Goal: Task Accomplishment & Management: Complete application form

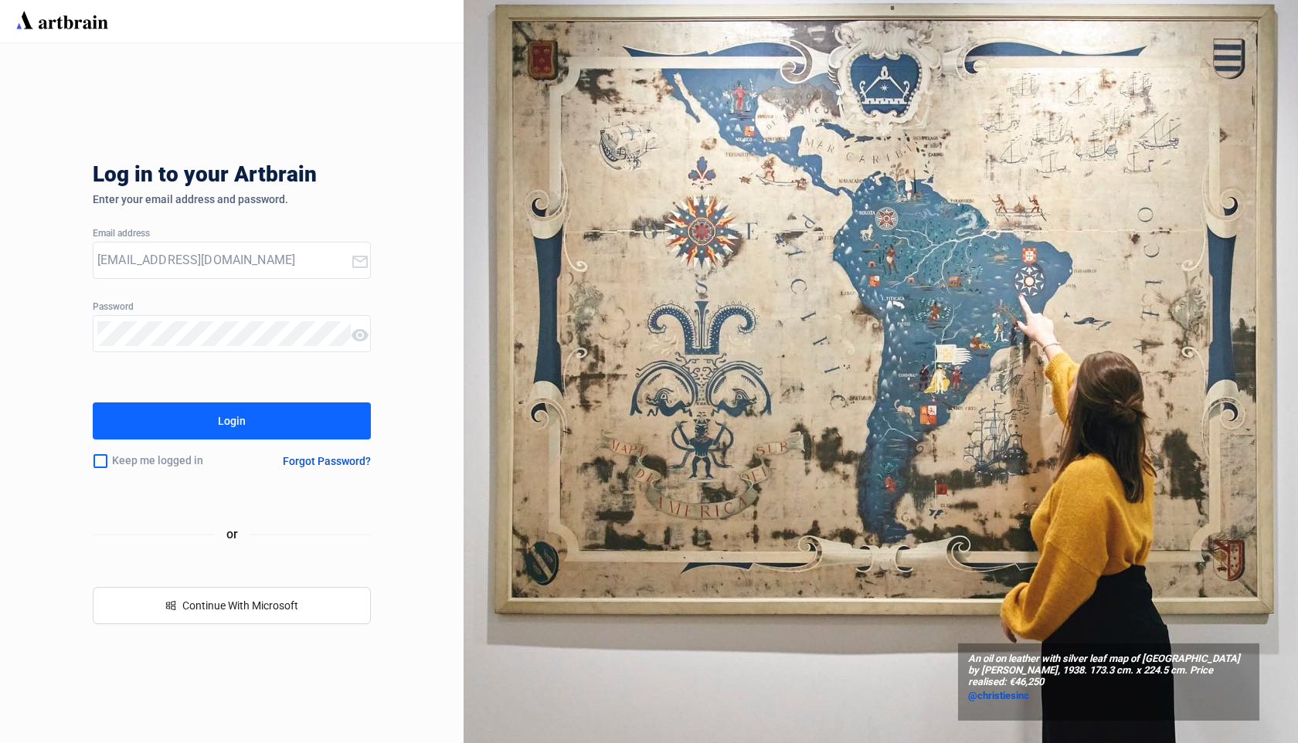
type input "[EMAIL_ADDRESS][DOMAIN_NAME]"
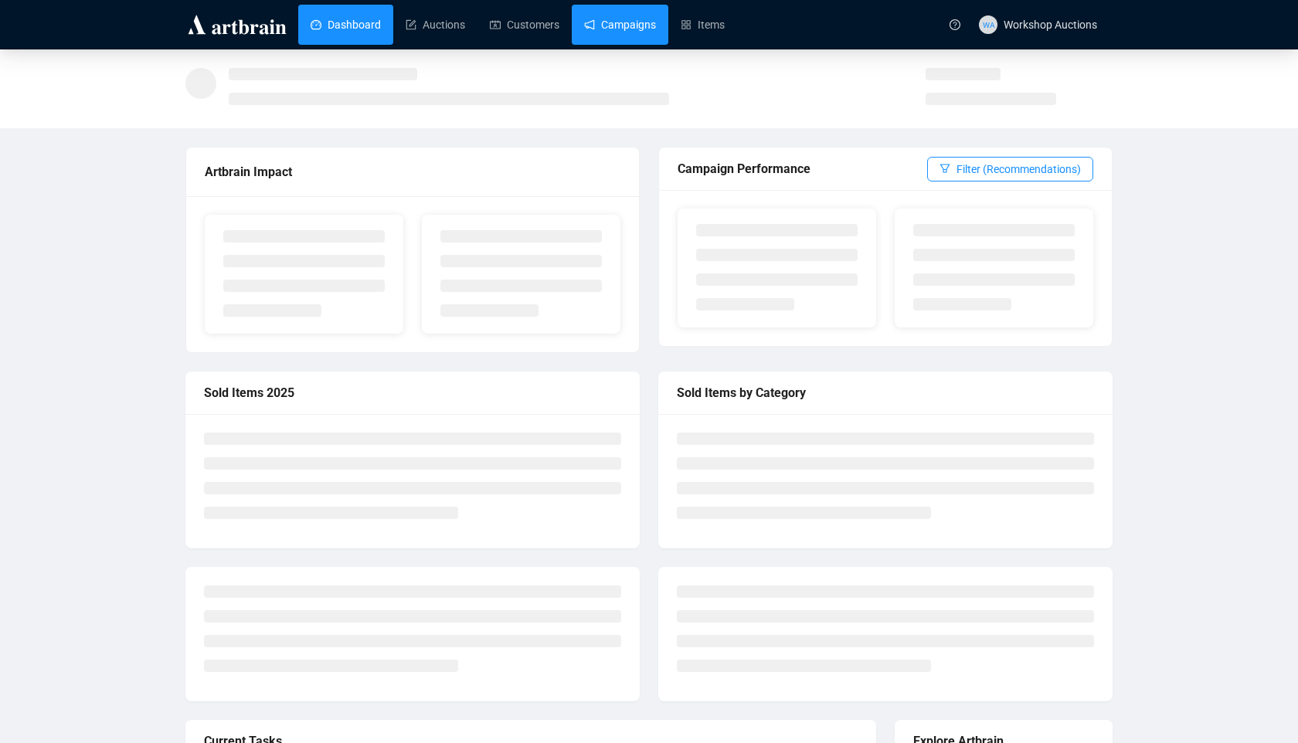
click at [656, 21] on link "Campaigns" at bounding box center [620, 25] width 72 height 40
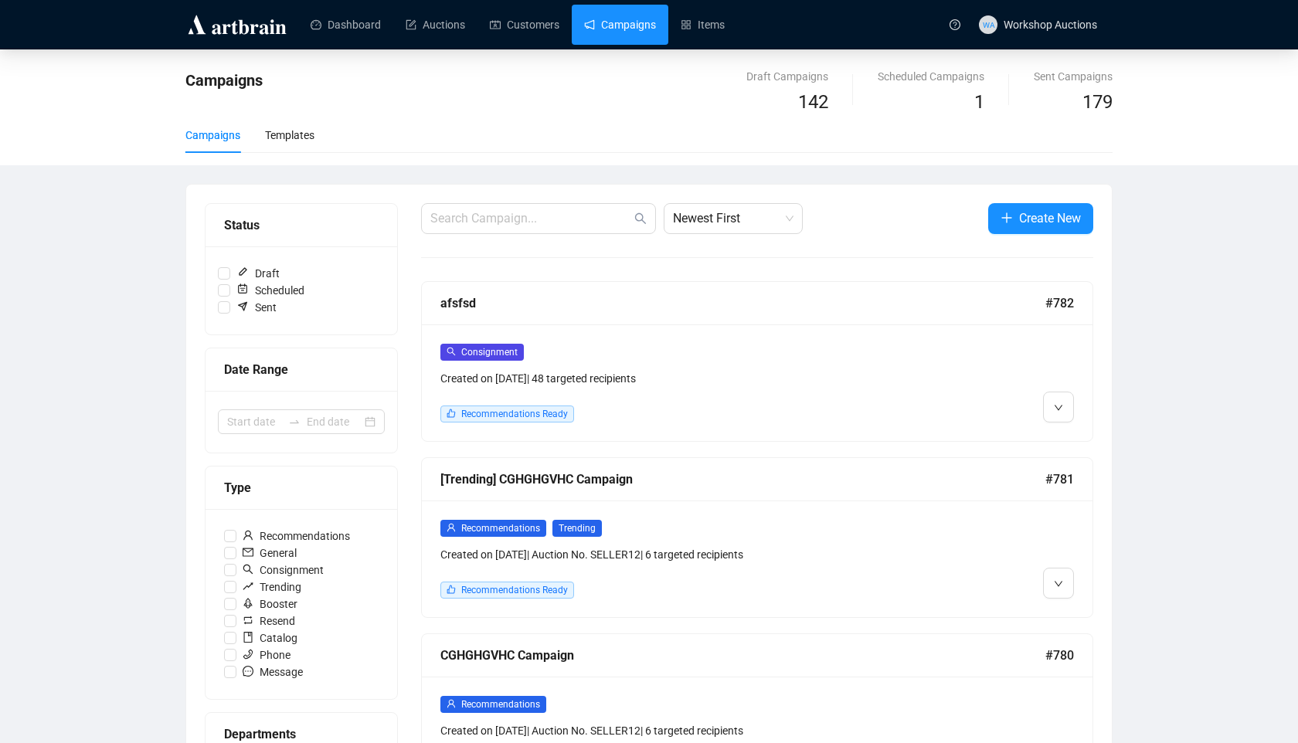
click at [602, 321] on div "afsfsd #782" at bounding box center [757, 303] width 671 height 43
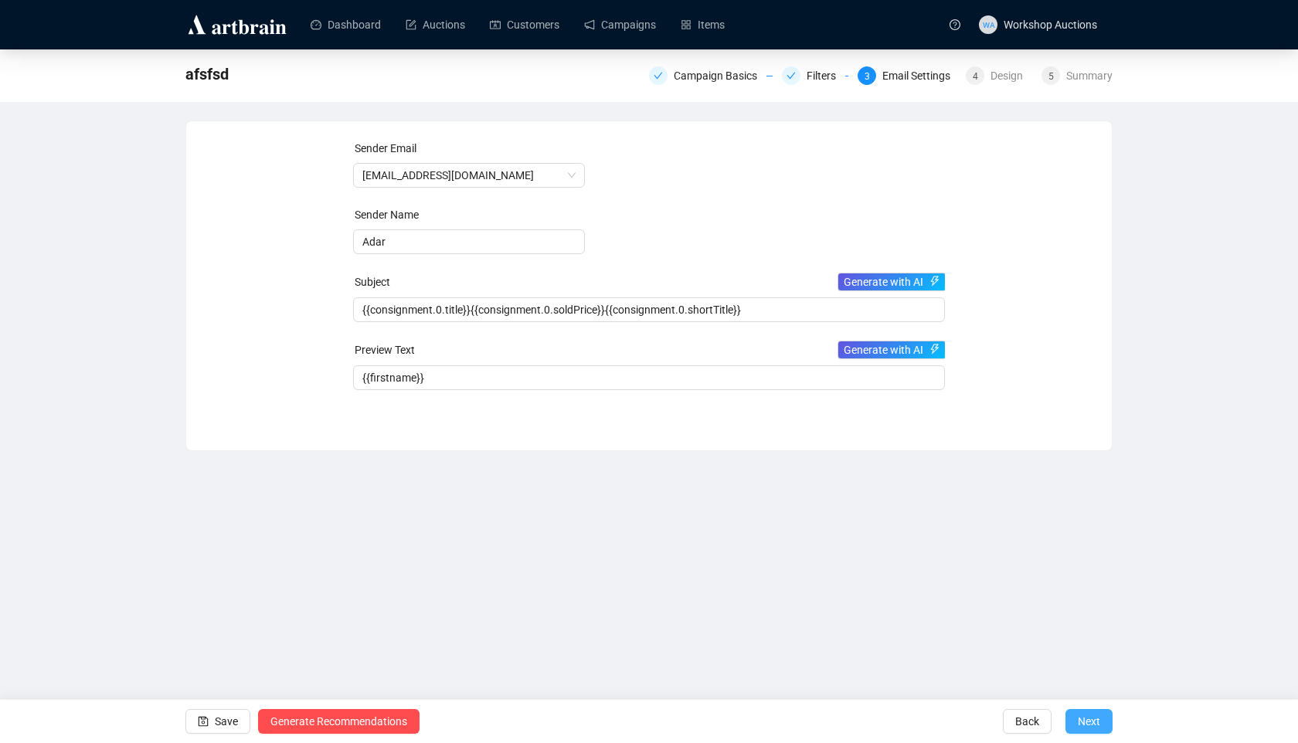
click at [1104, 726] on button "Next" at bounding box center [1088, 721] width 47 height 25
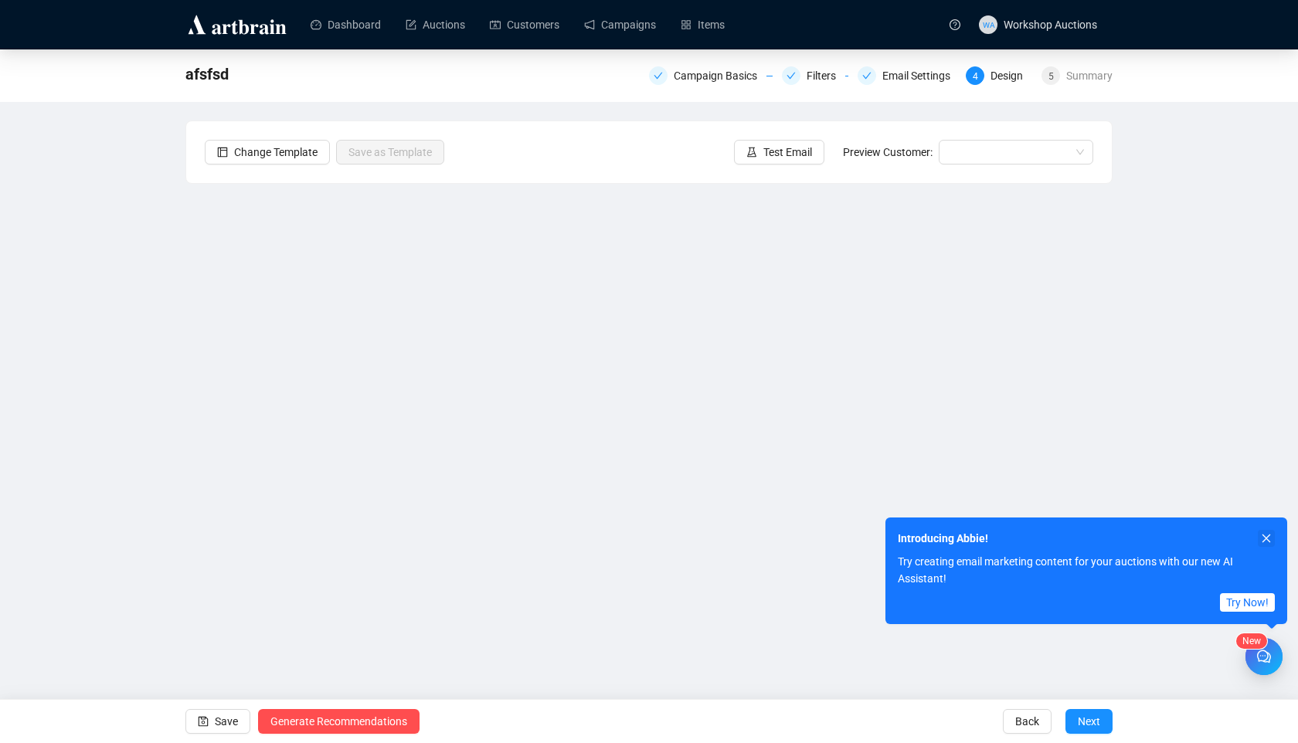
click at [1270, 540] on icon "close" at bounding box center [1266, 538] width 11 height 11
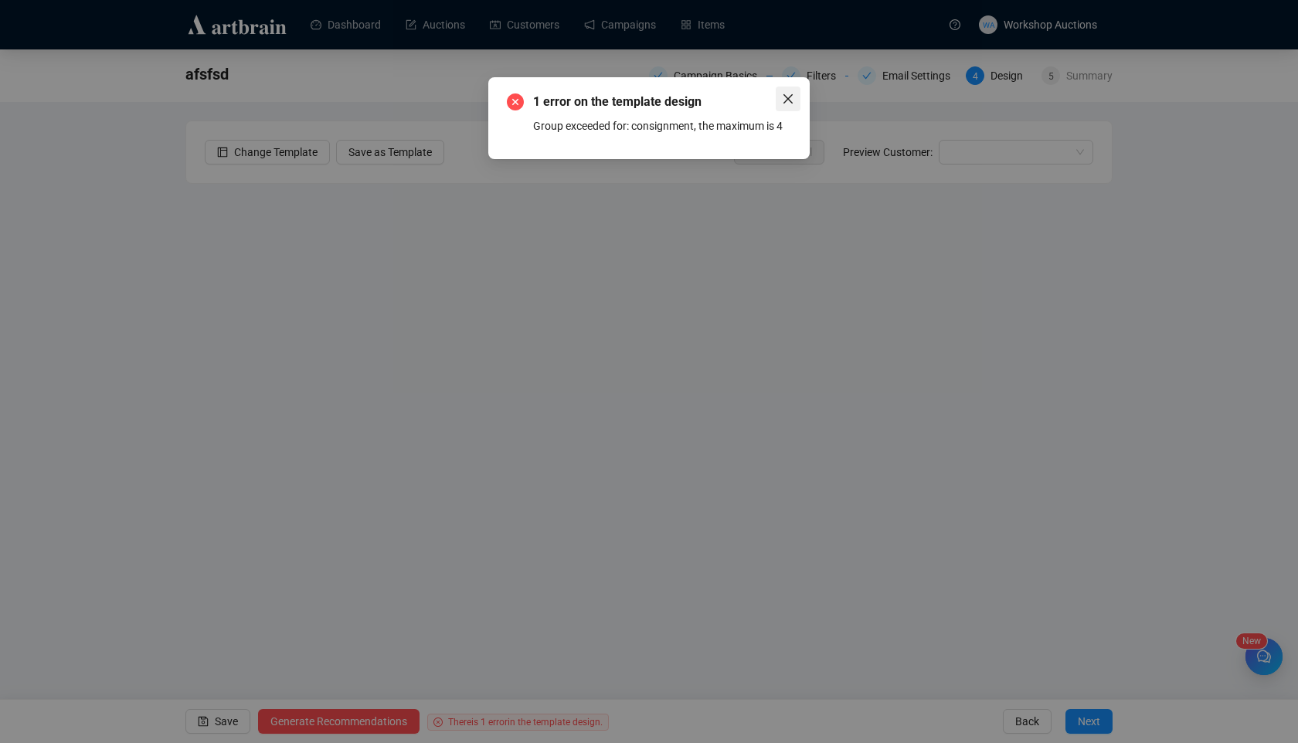
click at [791, 104] on icon "close" at bounding box center [788, 99] width 12 height 12
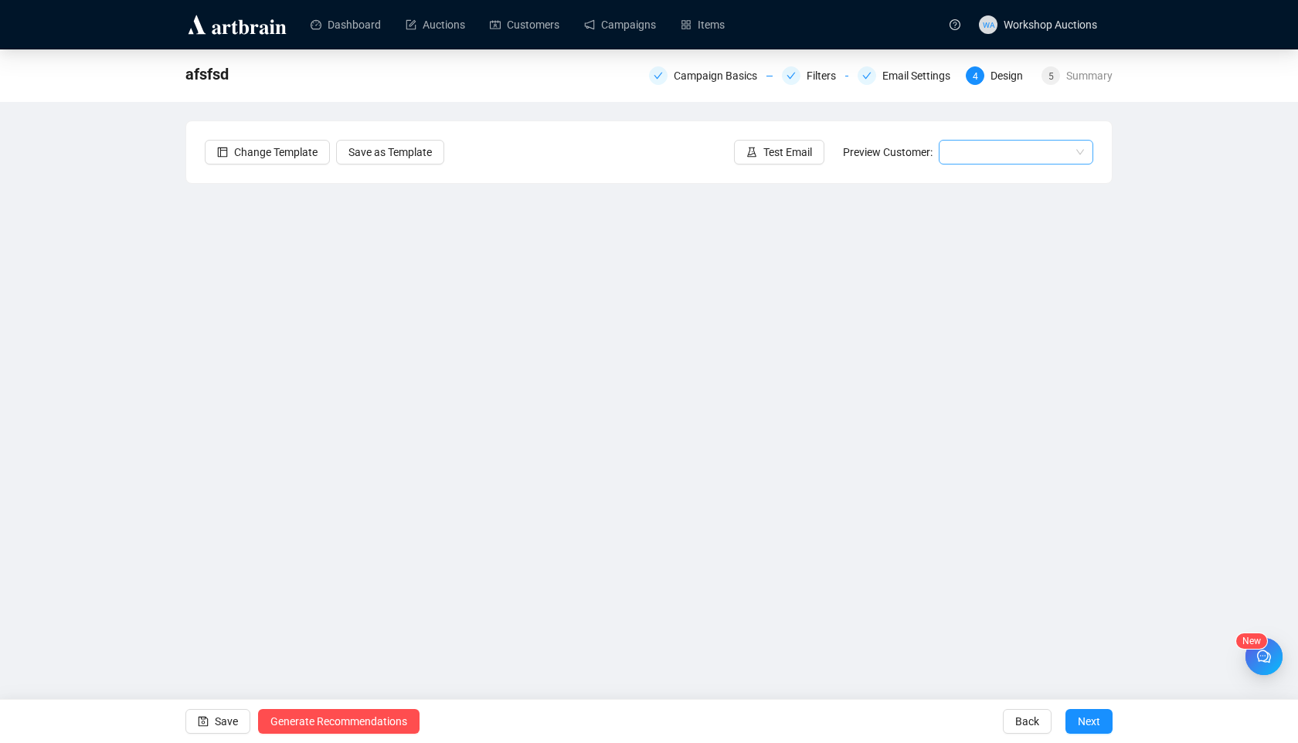
click at [965, 149] on input "search" at bounding box center [1009, 152] width 122 height 23
click at [966, 211] on div "[PERSON_NAME] | Example" at bounding box center [1016, 207] width 130 height 17
click at [999, 166] on div "Change Template Save as Template Test Email Preview Customer: [PERSON_NAME] | E…" at bounding box center [648, 152] width 925 height 62
click at [999, 163] on span "[PERSON_NAME] | Example" at bounding box center [1016, 152] width 136 height 23
click at [994, 195] on div "[PERSON_NAME] | Example" at bounding box center [1016, 207] width 148 height 25
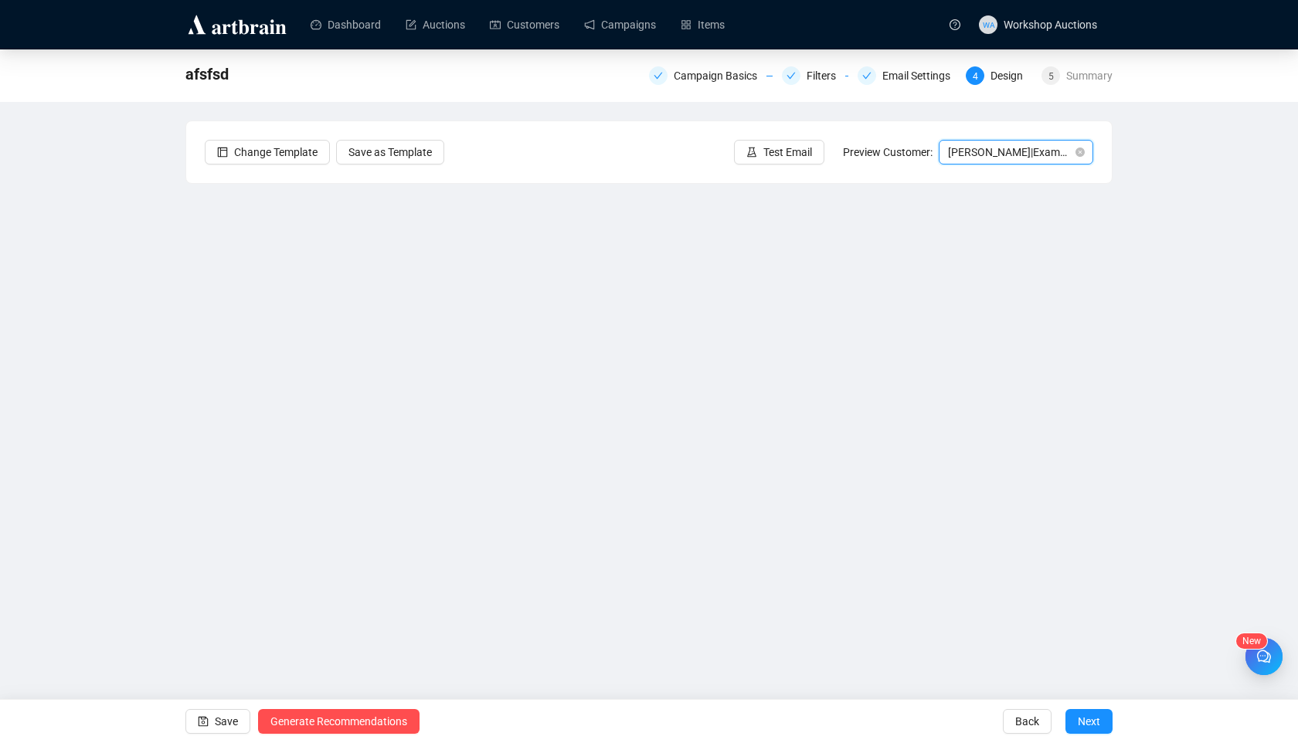
click at [996, 155] on span "[PERSON_NAME] | Example" at bounding box center [1016, 152] width 136 height 23
click at [995, 186] on div "[PERSON_NAME] | Example" at bounding box center [1016, 183] width 130 height 17
click at [925, 75] on div "Email Settings" at bounding box center [920, 75] width 77 height 19
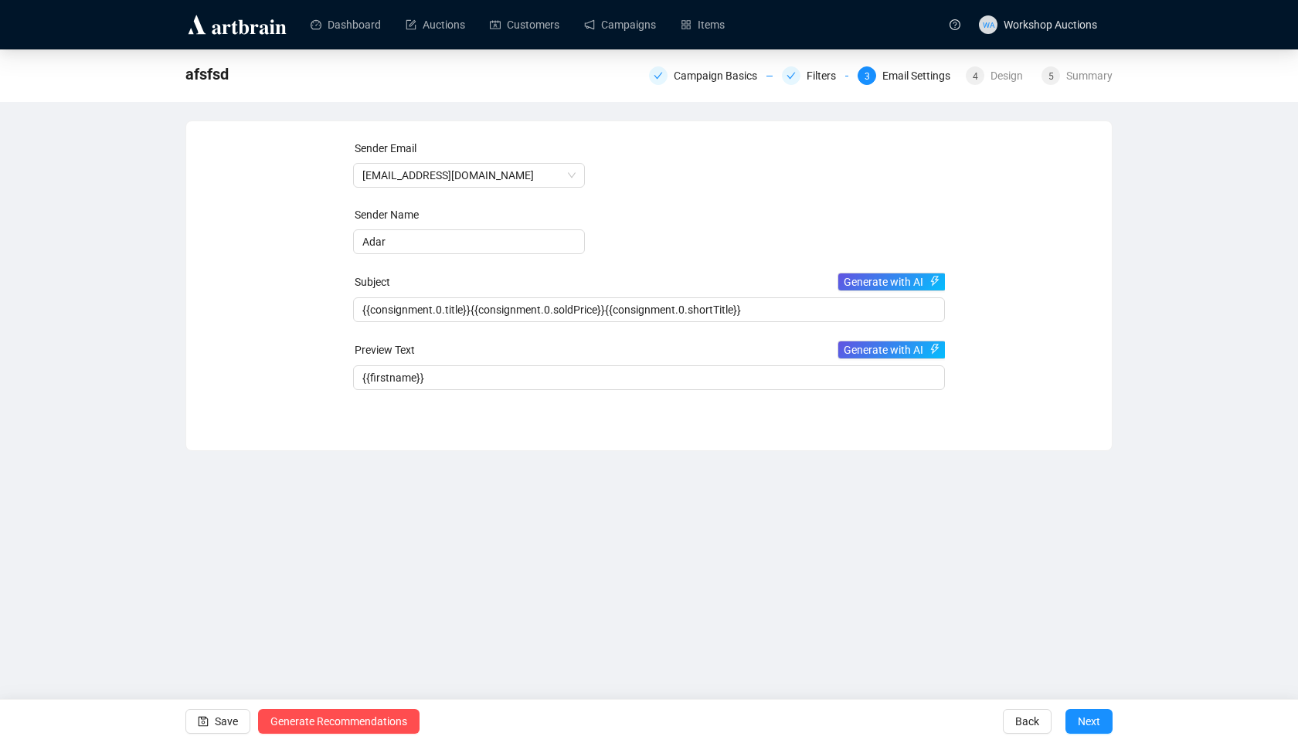
click at [711, 206] on form "Sender Email [EMAIL_ADDRESS][DOMAIN_NAME] Sender Name Adar Subject Generate wit…" at bounding box center [649, 265] width 592 height 250
click at [637, 29] on link "Campaigns" at bounding box center [620, 25] width 72 height 40
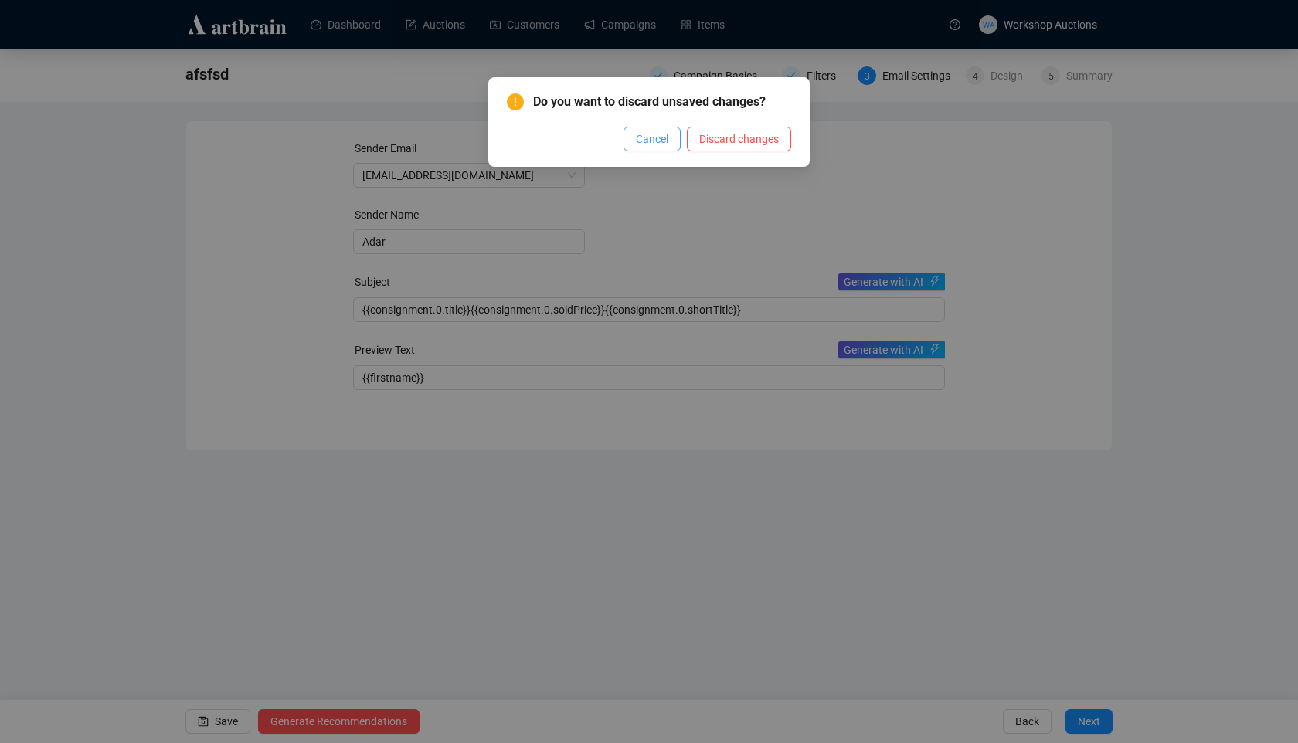
click at [637, 142] on span "Cancel" at bounding box center [652, 139] width 32 height 17
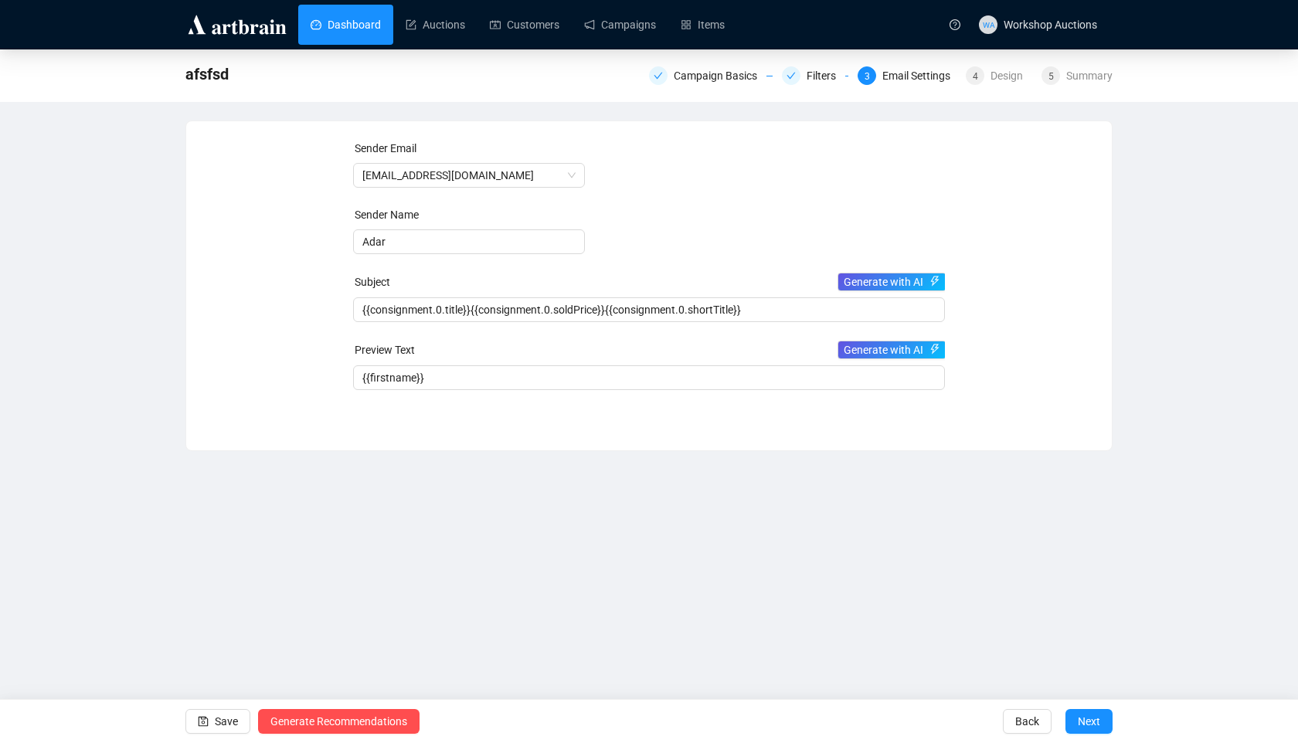
click at [358, 29] on link "Dashboard" at bounding box center [346, 25] width 70 height 40
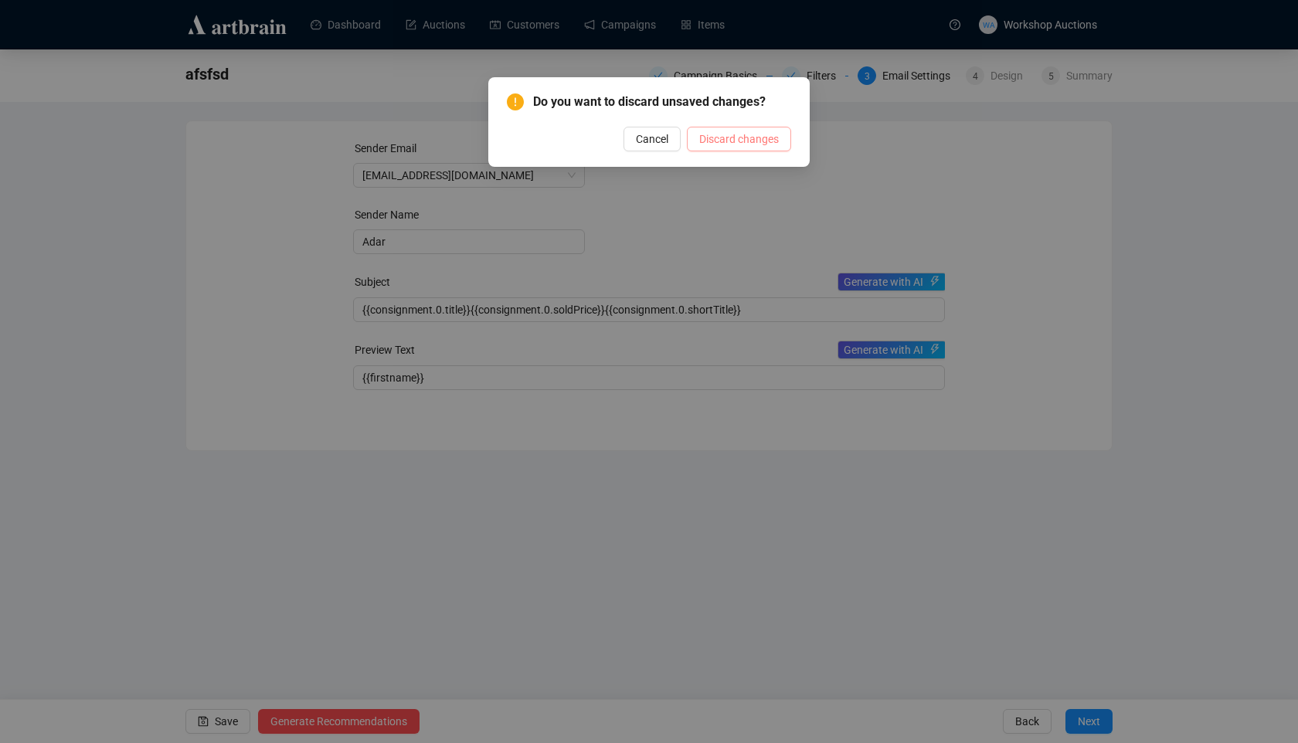
click at [745, 127] on button "Discard changes" at bounding box center [739, 139] width 104 height 25
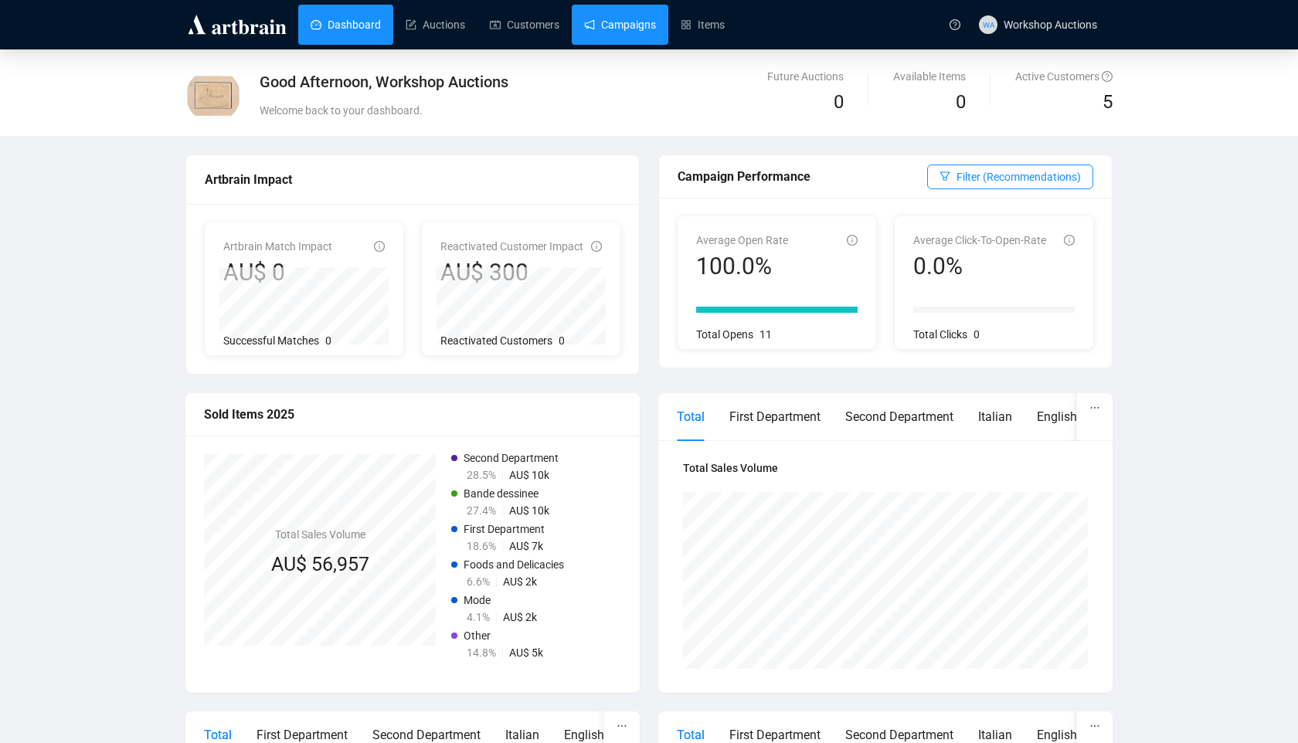
click at [633, 32] on link "Campaigns" at bounding box center [620, 25] width 72 height 40
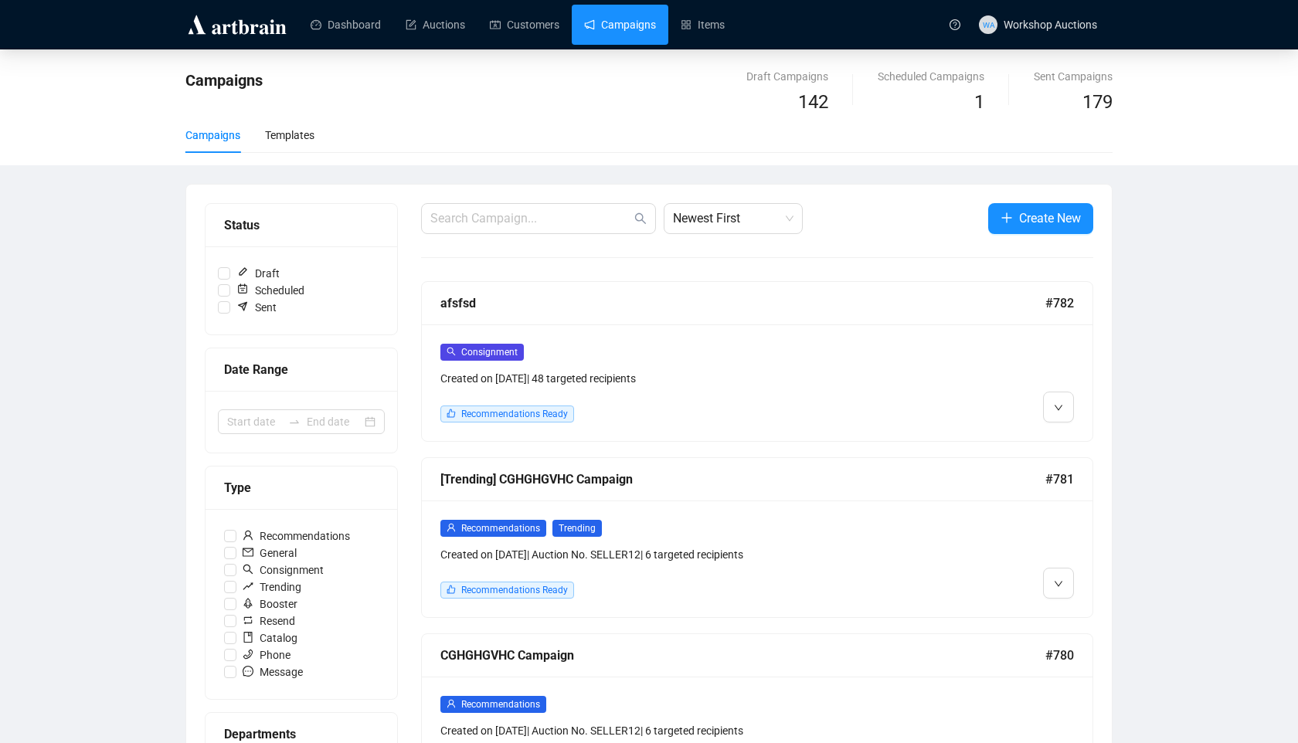
click at [698, 376] on div "Created on [DATE] | 48 targeted recipients" at bounding box center [676, 378] width 473 height 17
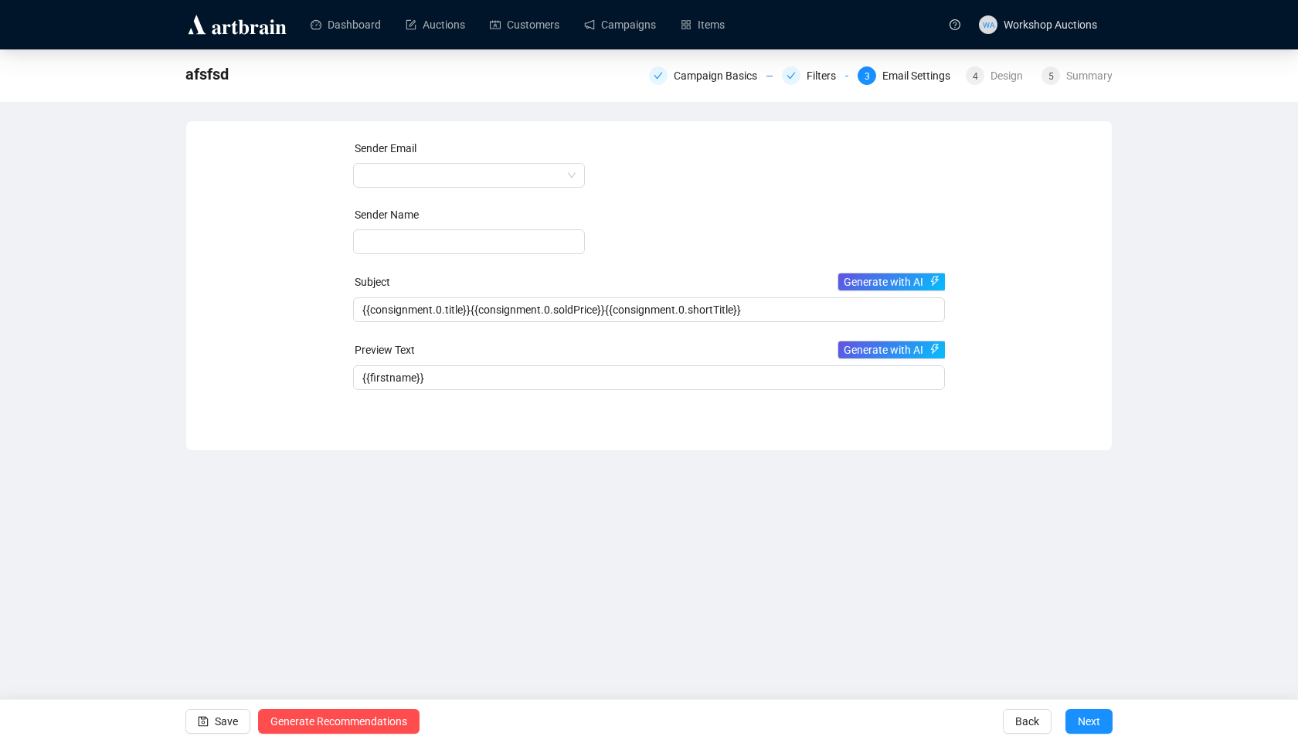
type input "Adar"
click at [694, 73] on div "Campaign Basics" at bounding box center [720, 75] width 93 height 19
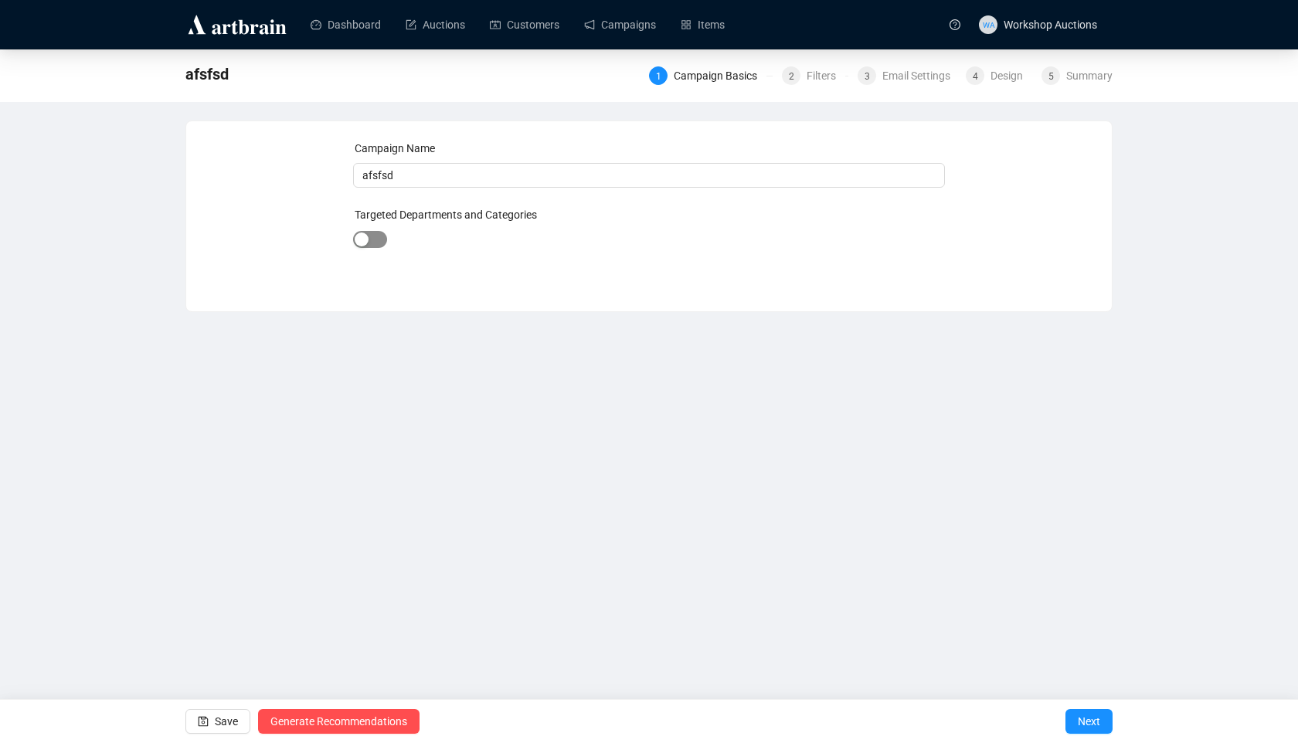
click at [372, 239] on span "button" at bounding box center [370, 239] width 34 height 17
click at [436, 245] on div at bounding box center [618, 242] width 402 height 22
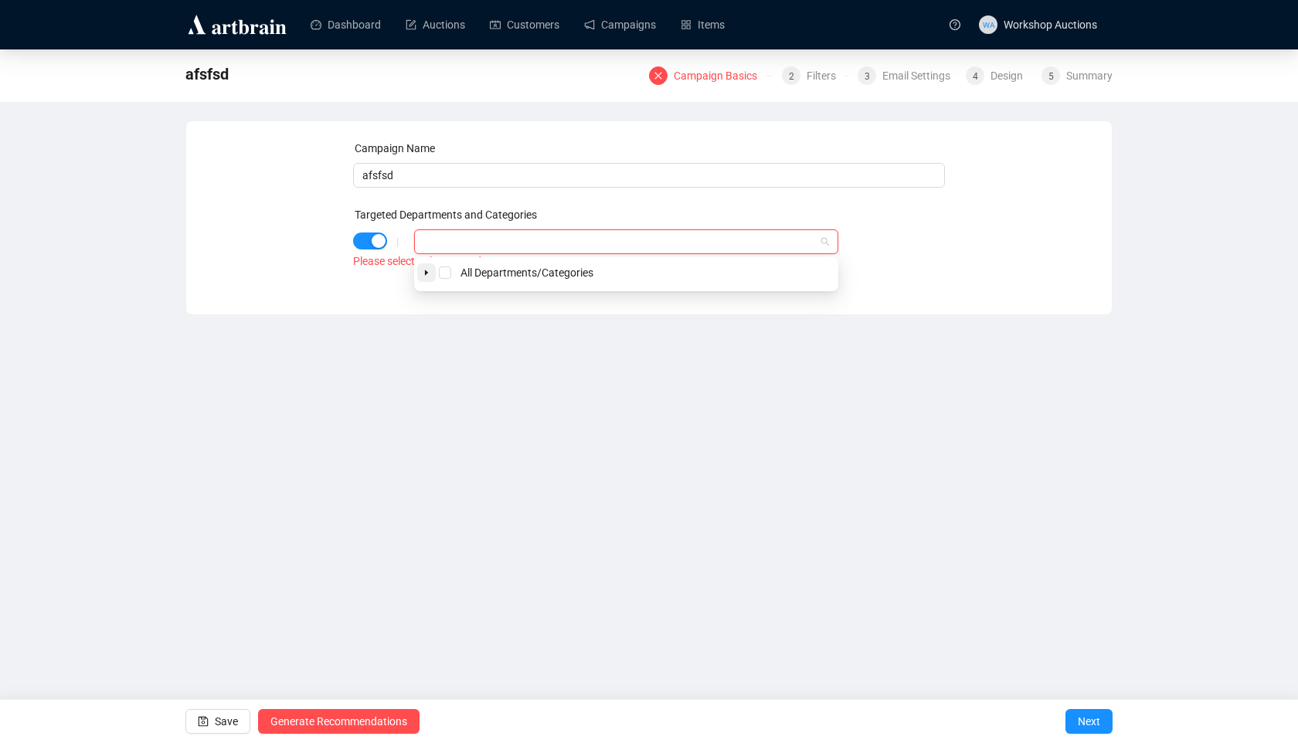
click at [426, 273] on icon "caret-down" at bounding box center [426, 272] width 3 height 5
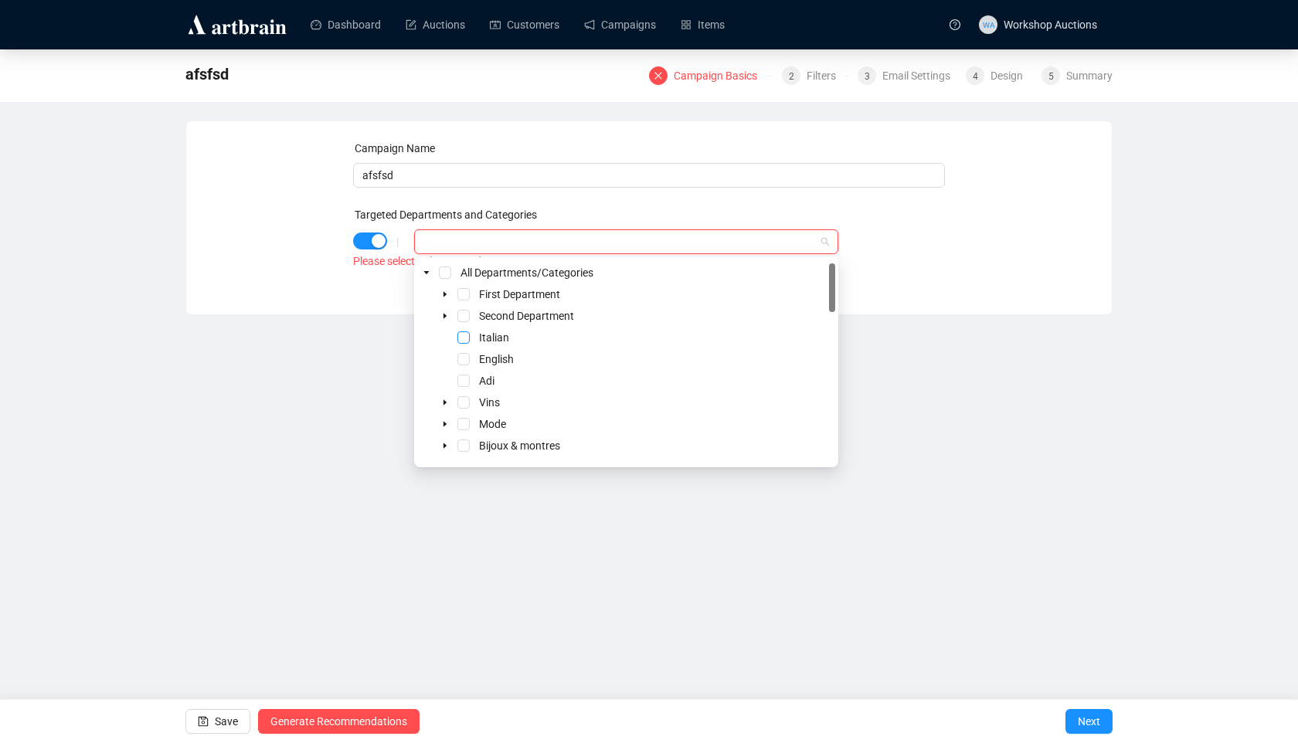
click at [464, 335] on span "Select Italian" at bounding box center [463, 337] width 12 height 12
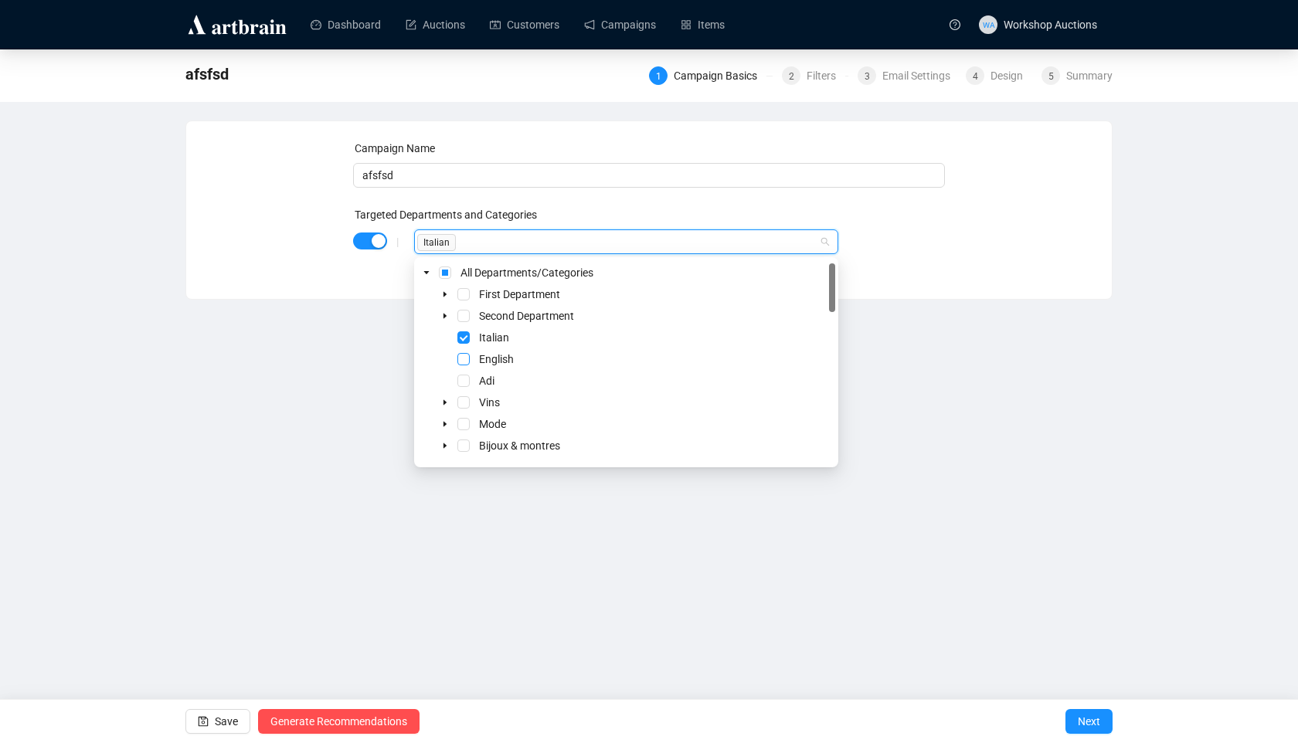
click at [464, 361] on span "Select English" at bounding box center [463, 359] width 12 height 12
click at [464, 379] on span "Select Adi" at bounding box center [463, 381] width 12 height 12
click at [464, 412] on div "Vins" at bounding box center [626, 402] width 418 height 19
click at [464, 406] on span "Select Vins" at bounding box center [463, 402] width 12 height 12
click at [441, 314] on icon "caret-down" at bounding box center [445, 316] width 8 height 8
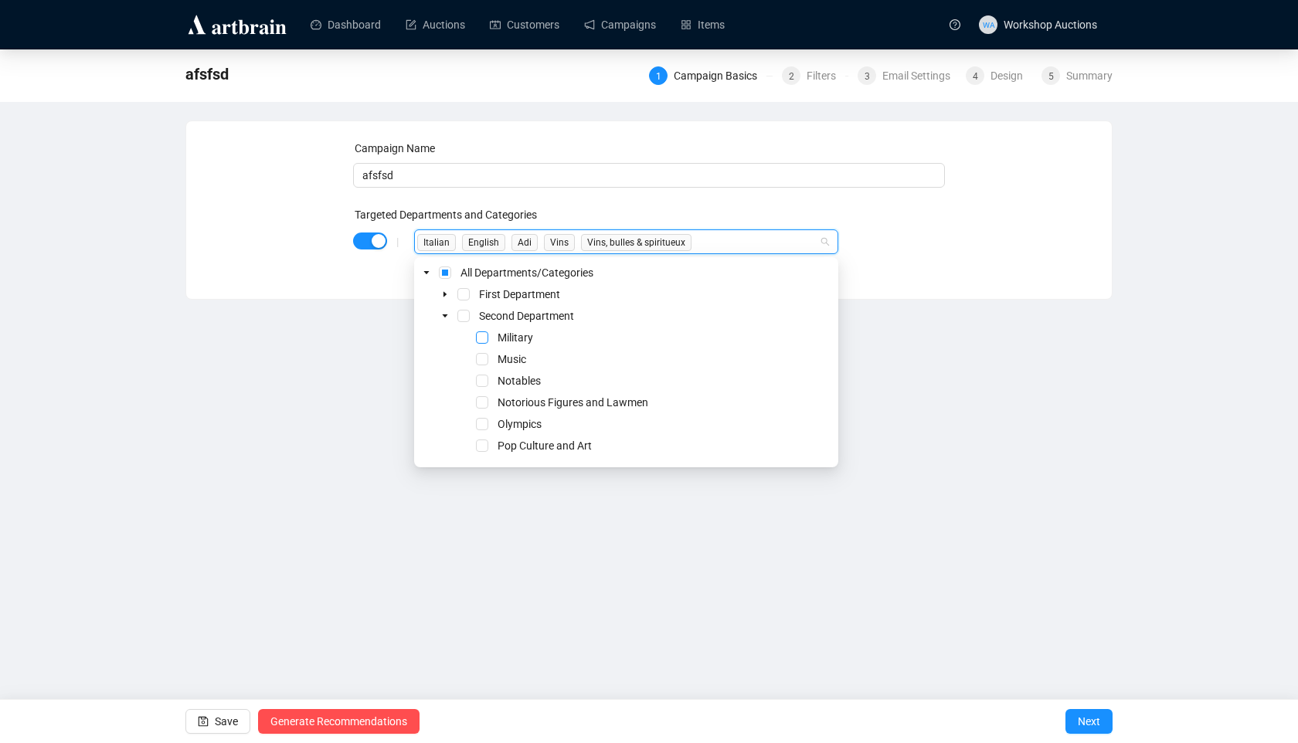
click at [478, 336] on span "Select Military" at bounding box center [482, 337] width 12 height 12
click at [478, 368] on div "Music" at bounding box center [626, 359] width 418 height 19
click at [480, 357] on span "Select Music" at bounding box center [482, 359] width 12 height 12
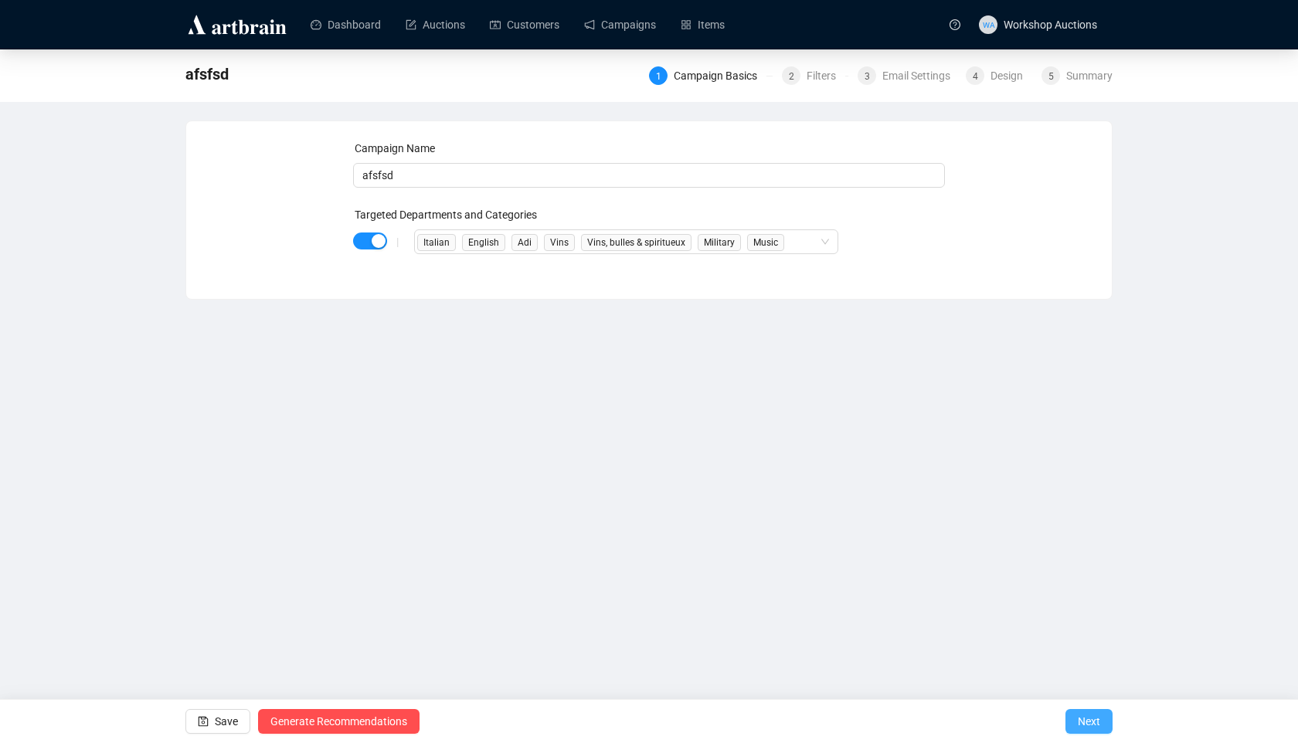
click at [1082, 718] on span "Next" at bounding box center [1089, 721] width 22 height 43
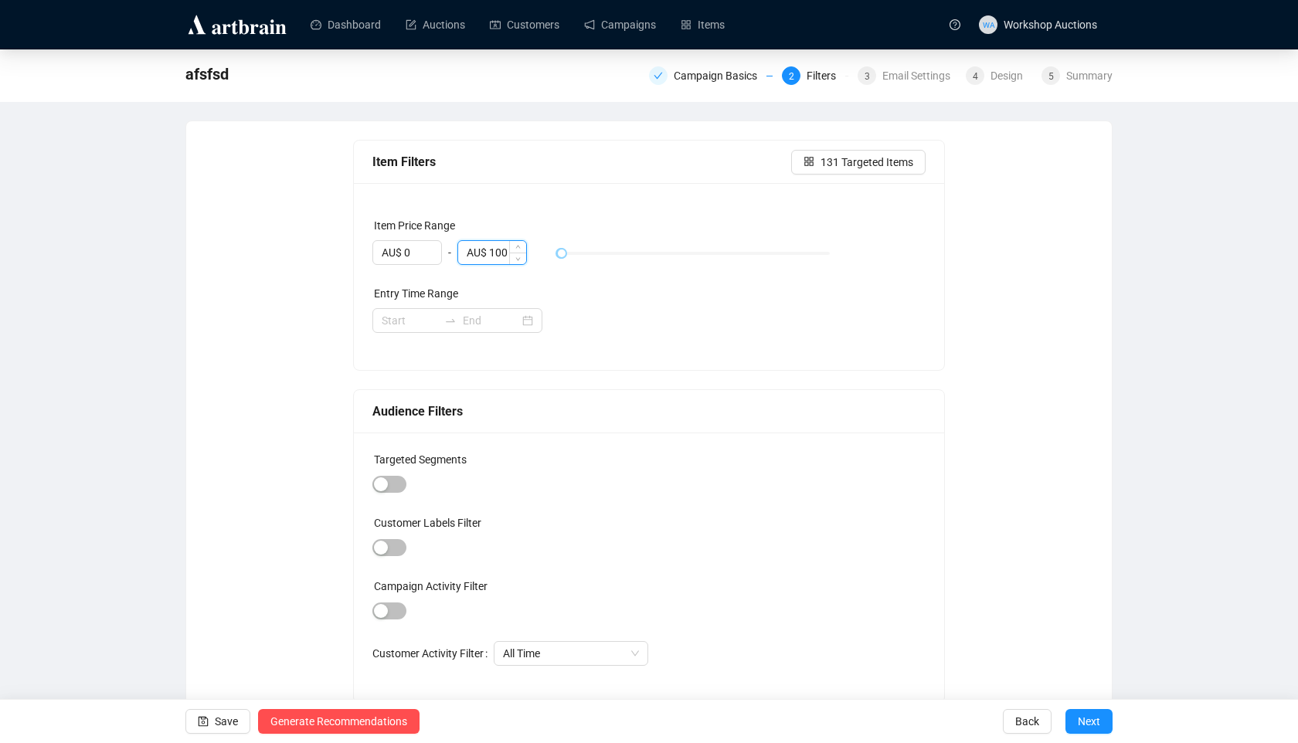
click at [494, 256] on input "AU$ 100" at bounding box center [492, 252] width 68 height 23
click at [675, 325] on div at bounding box center [649, 320] width 554 height 25
drag, startPoint x: 563, startPoint y: 255, endPoint x: 546, endPoint y: 250, distance: 17.8
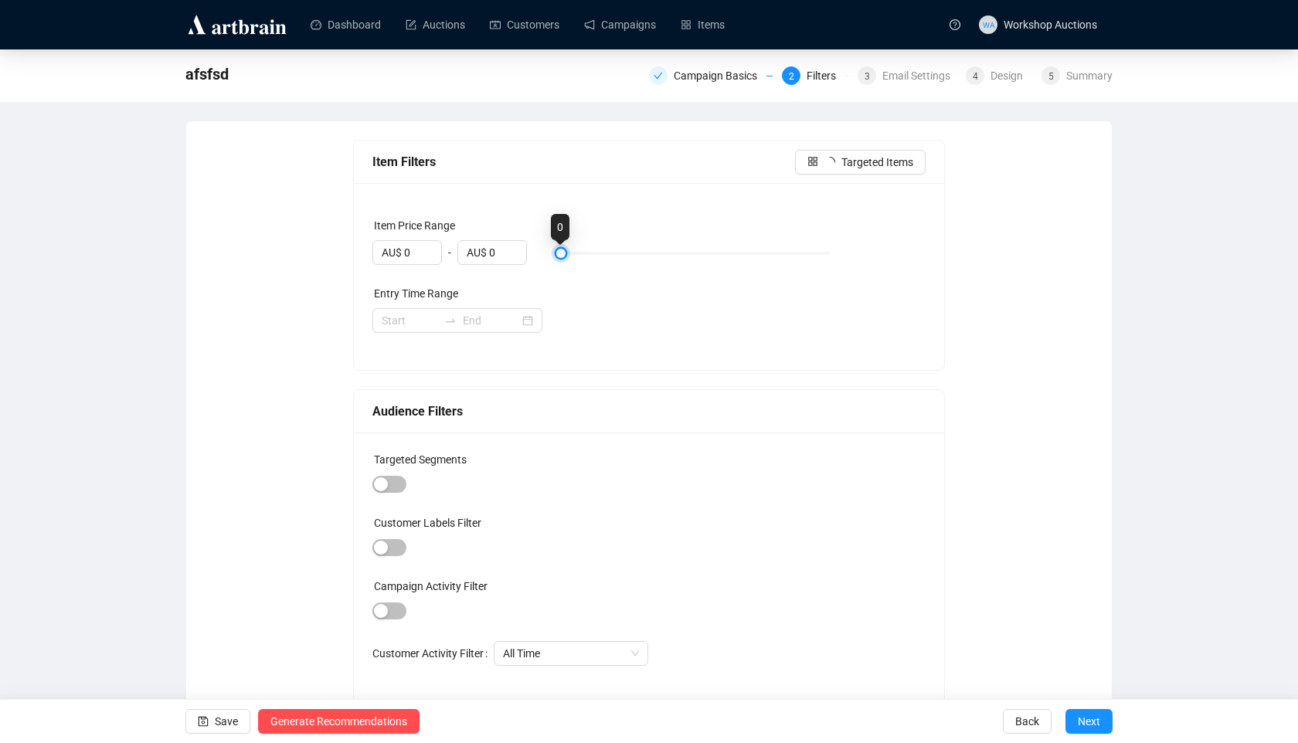
click at [546, 250] on div "AU$ 0 - AU$ 0" at bounding box center [649, 253] width 554 height 26
drag, startPoint x: 556, startPoint y: 255, endPoint x: 868, endPoint y: 261, distance: 312.1
click at [868, 261] on div "AU$ 0 - AU$ 35,000" at bounding box center [649, 253] width 554 height 26
click at [525, 253] on span "Decrease Value" at bounding box center [517, 257] width 17 height 14
click at [555, 300] on div "Entry Time Range" at bounding box center [649, 296] width 554 height 23
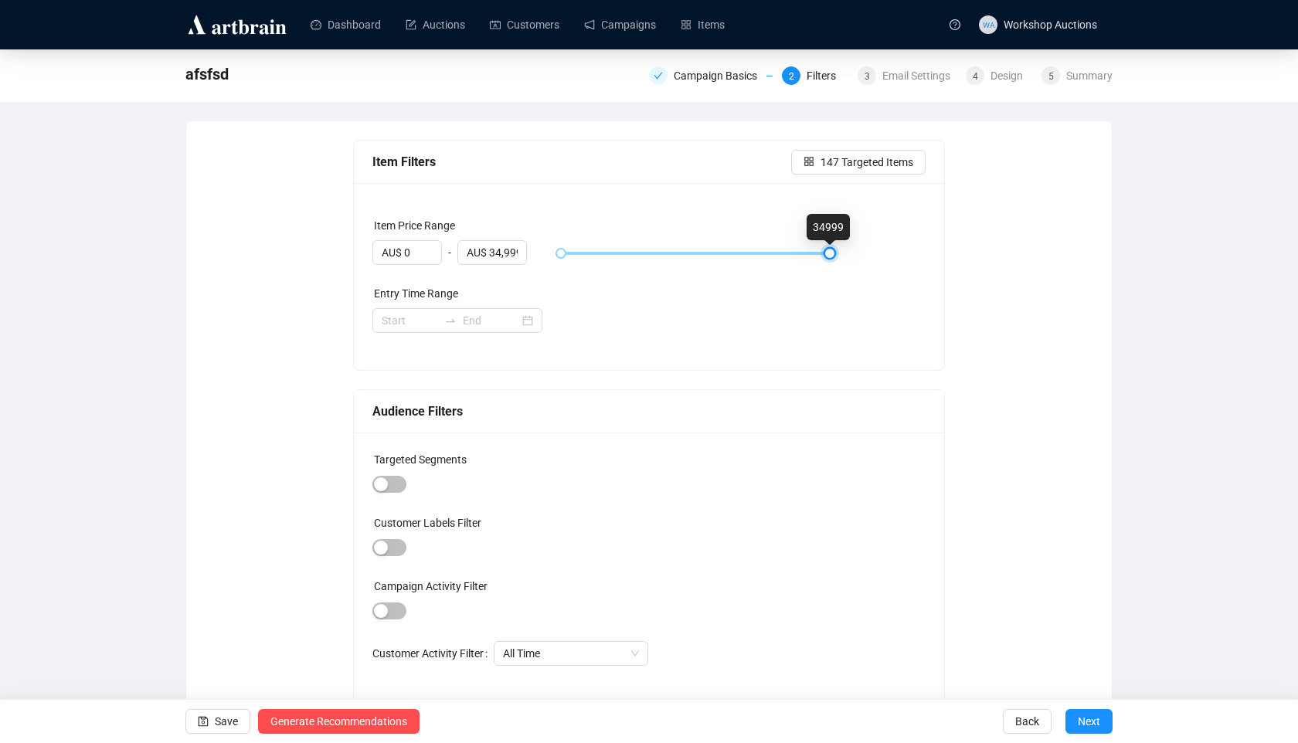
type input "AU$ 35,000"
drag, startPoint x: 831, startPoint y: 259, endPoint x: 945, endPoint y: 257, distance: 113.6
click at [945, 257] on div "Item Filters Targeted Items Item Price Range AU$ 0 - AU$ 35,000 Entry Time Range" at bounding box center [649, 255] width 592 height 231
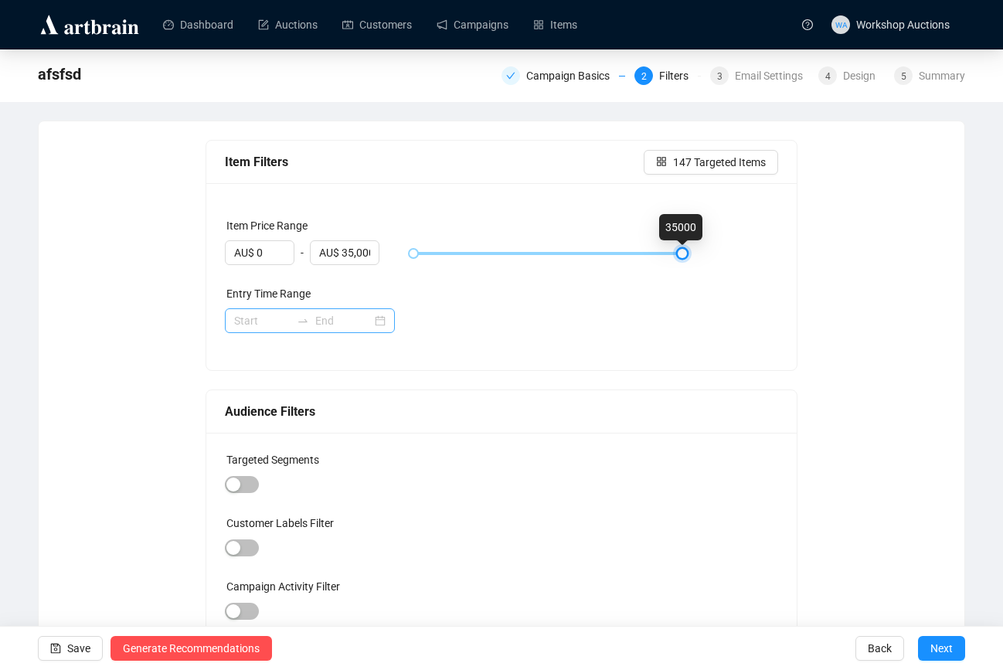
click at [295, 318] on div at bounding box center [302, 320] width 25 height 12
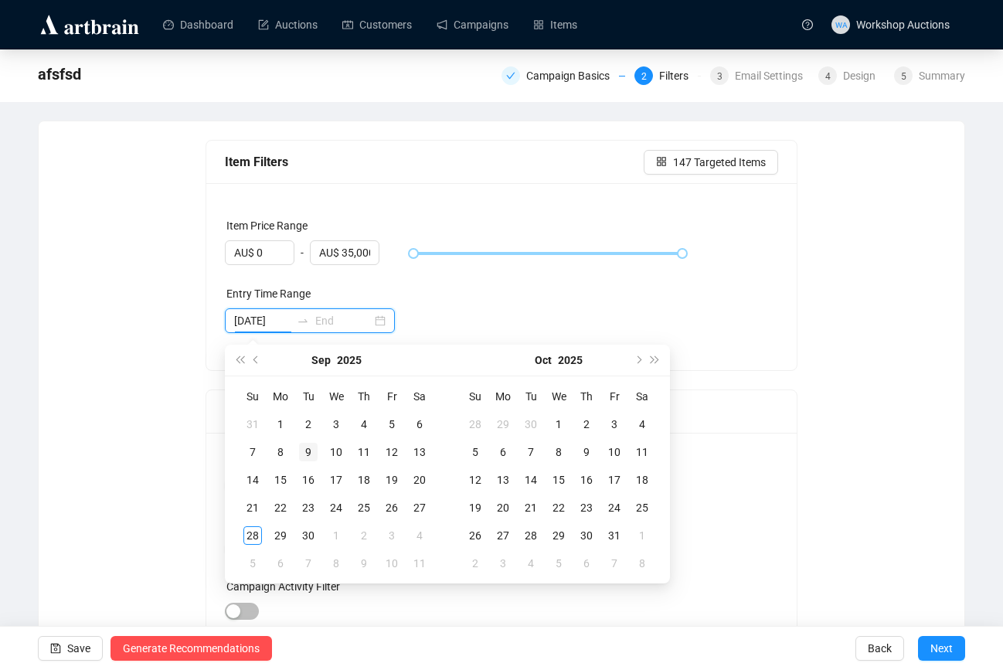
type input "[DATE]"
click at [305, 463] on td "9" at bounding box center [308, 452] width 28 height 28
type input "[DATE]"
click at [381, 322] on icon "close-circle" at bounding box center [380, 320] width 11 height 11
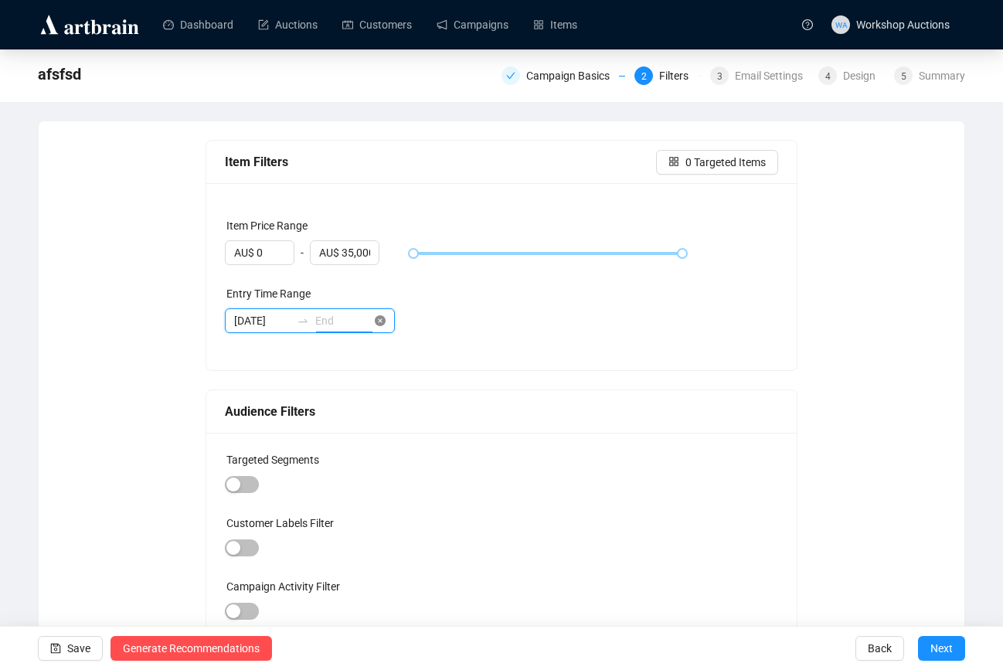
click at [380, 319] on icon "close-circle" at bounding box center [380, 320] width 11 height 11
click at [341, 321] on input at bounding box center [343, 320] width 56 height 17
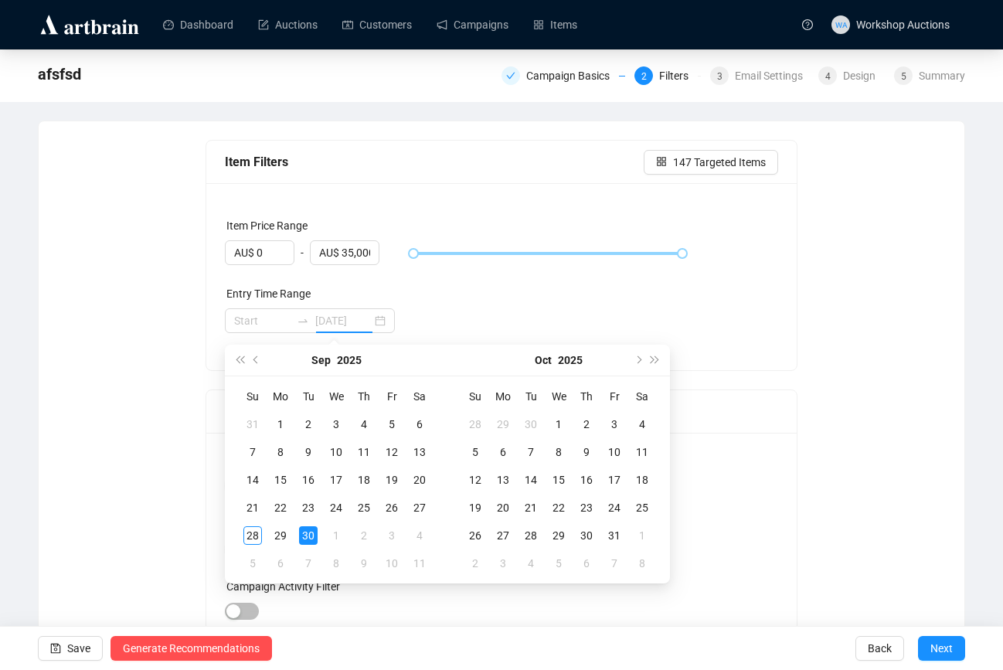
click at [305, 537] on div "30" at bounding box center [308, 535] width 19 height 19
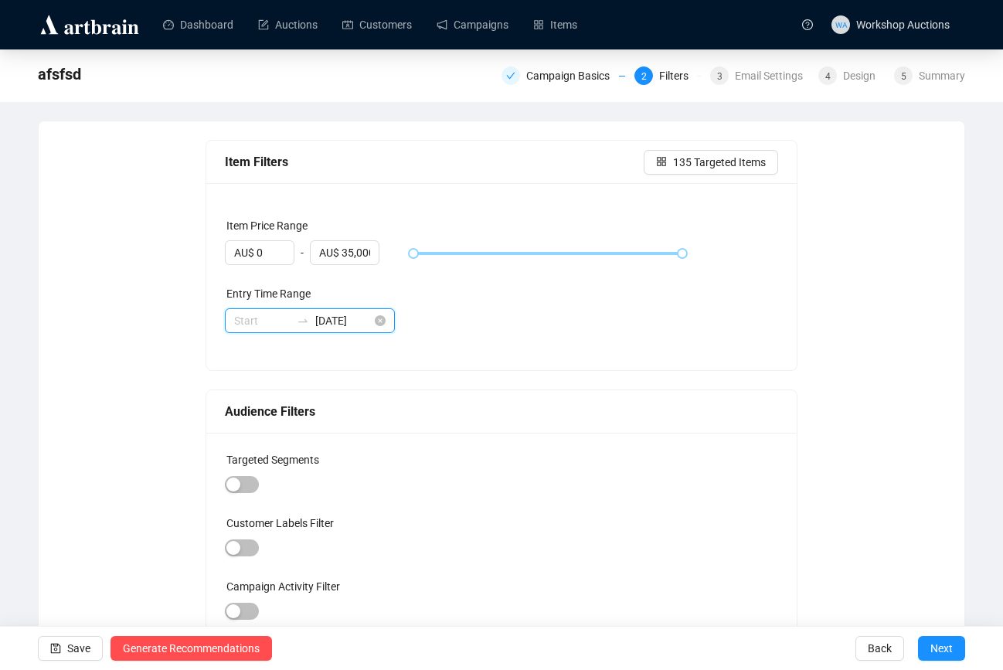
click at [366, 327] on input "[DATE]" at bounding box center [343, 320] width 56 height 17
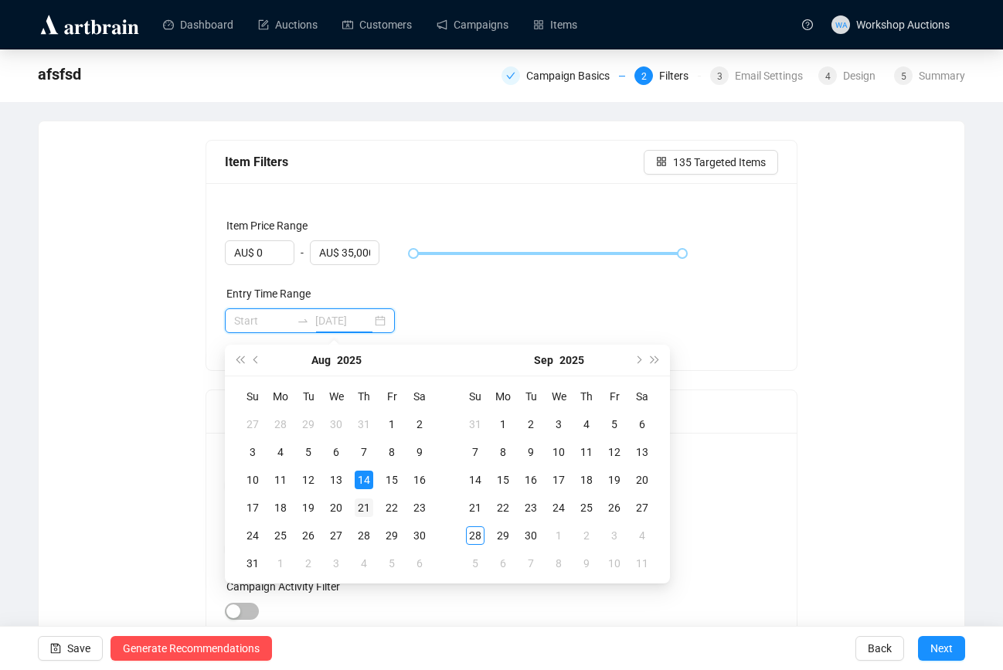
type input "[DATE]"
click at [365, 505] on div "21" at bounding box center [364, 507] width 19 height 19
type input "[DATE]"
click at [514, 294] on div "Entry Time Range" at bounding box center [502, 296] width 554 height 23
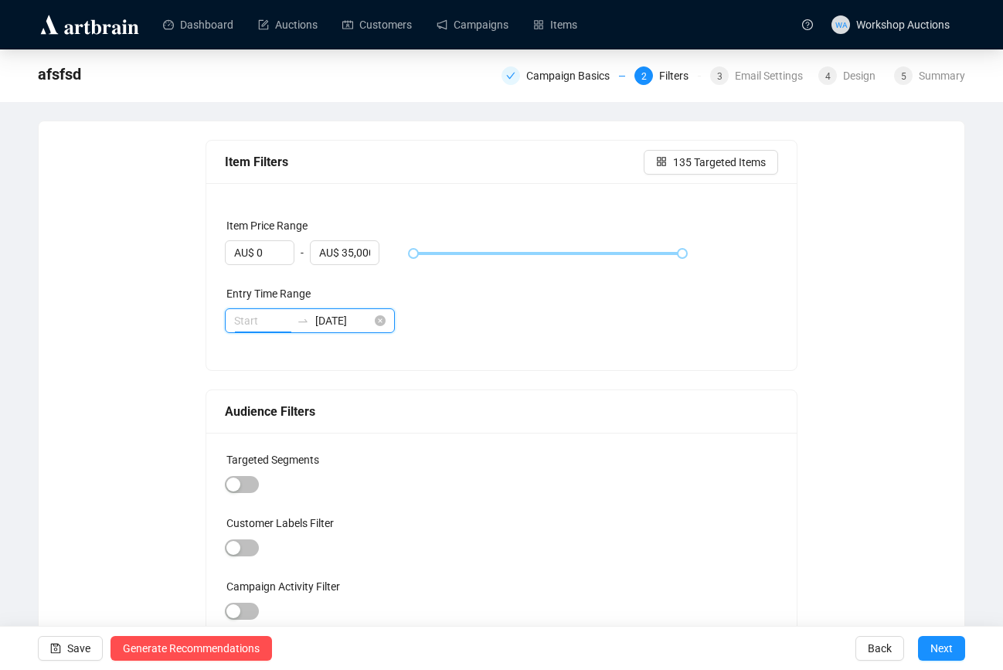
click at [287, 323] on input at bounding box center [262, 320] width 56 height 17
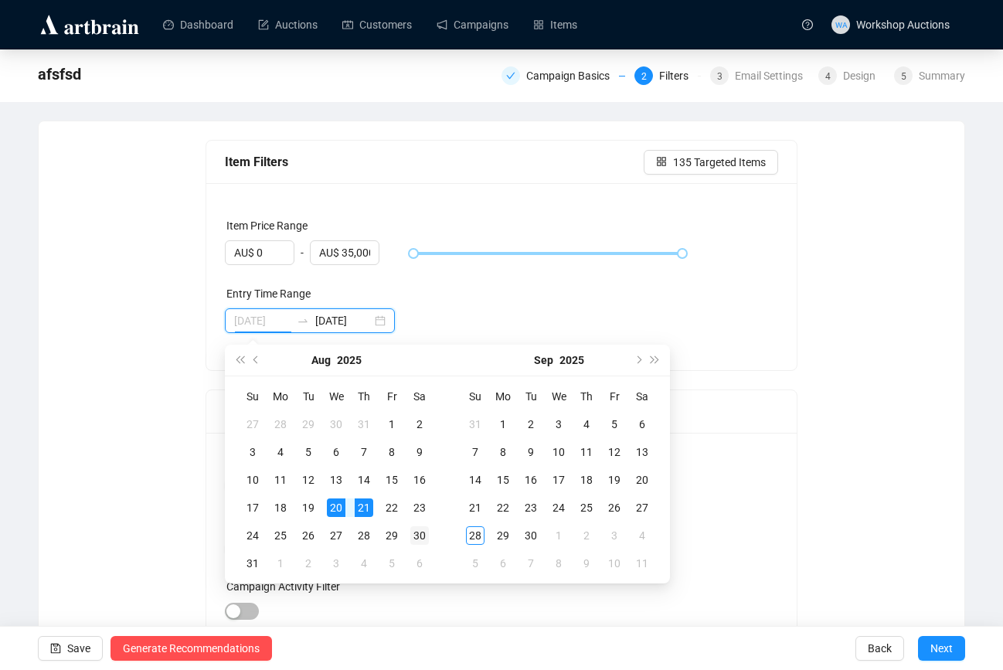
type input "[DATE]"
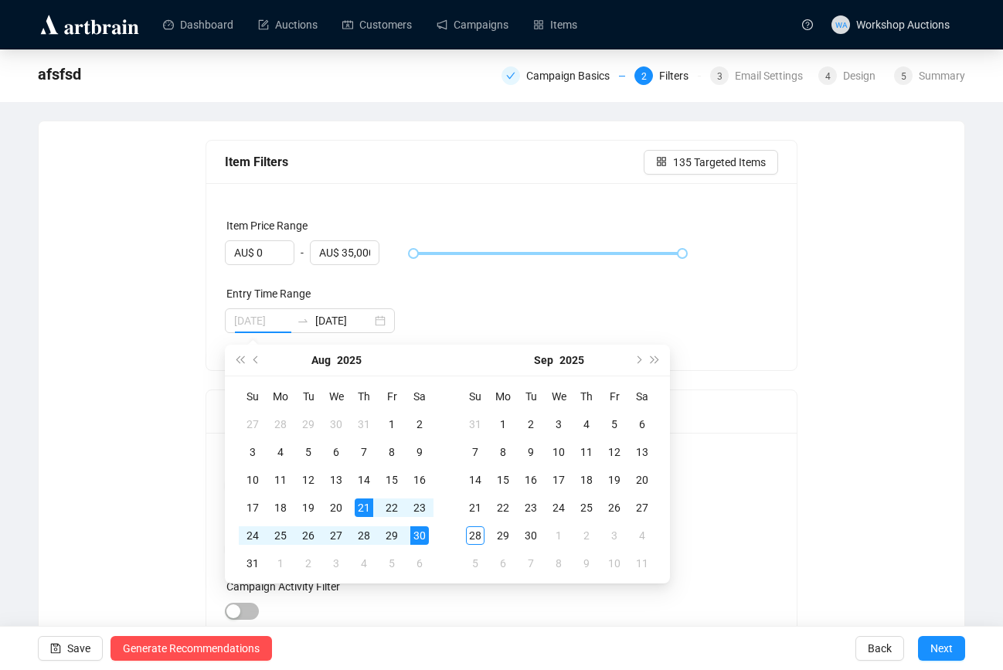
click at [419, 540] on div "30" at bounding box center [419, 535] width 19 height 19
type input "[DATE]"
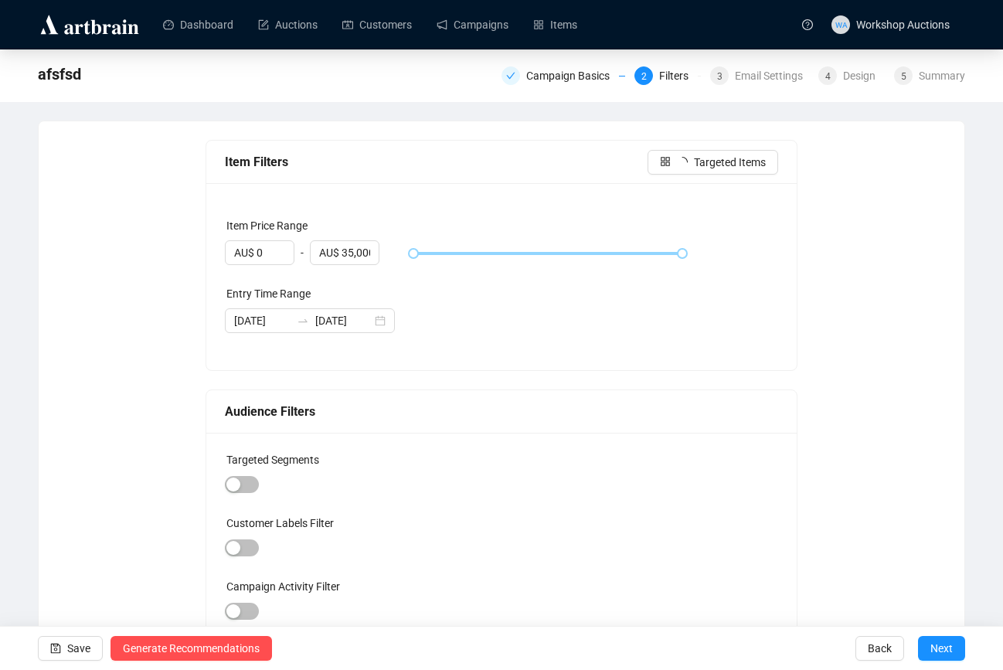
click at [512, 329] on div "[DATE] [DATE]" at bounding box center [502, 320] width 554 height 25
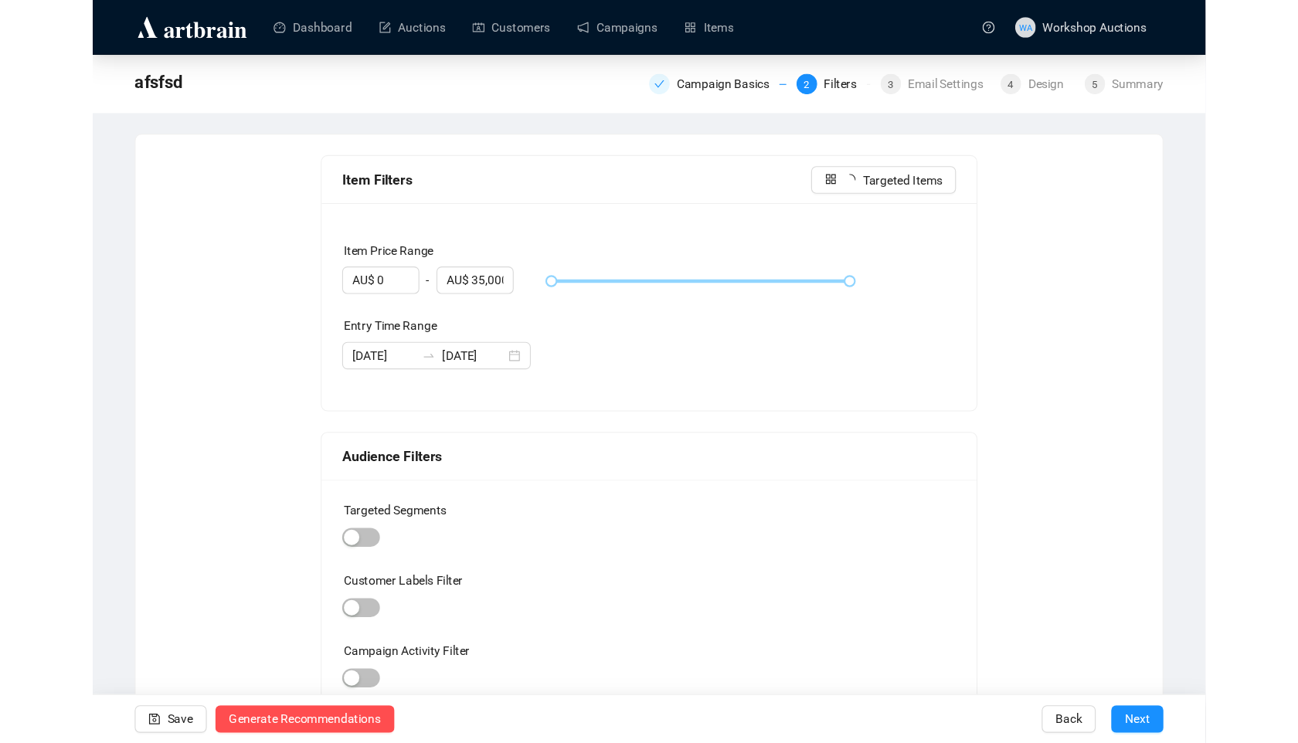
scroll to position [0, 0]
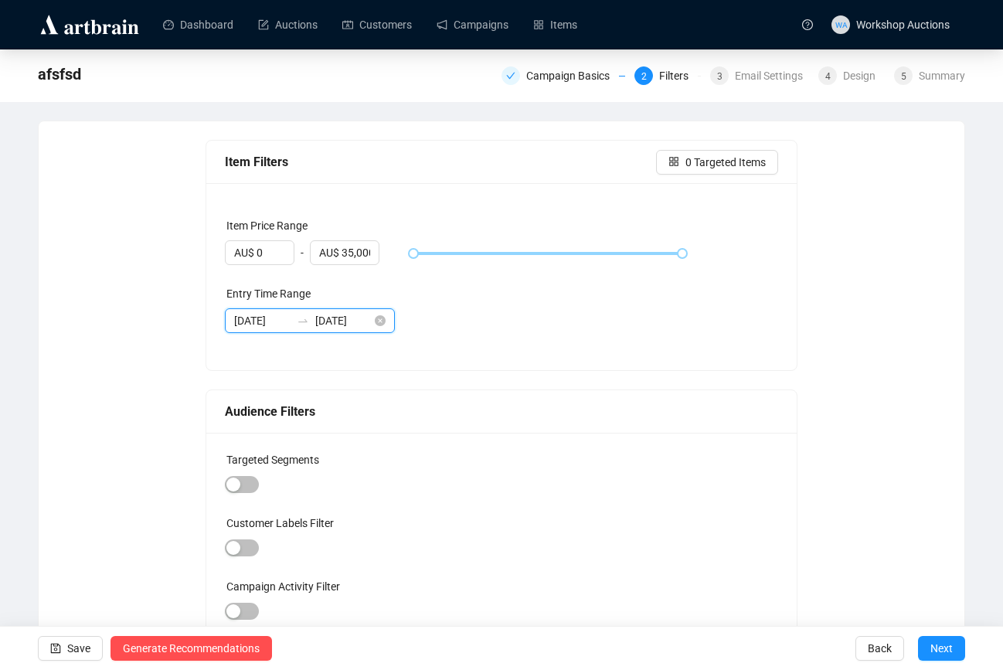
click at [349, 313] on input "[DATE]" at bounding box center [343, 320] width 56 height 17
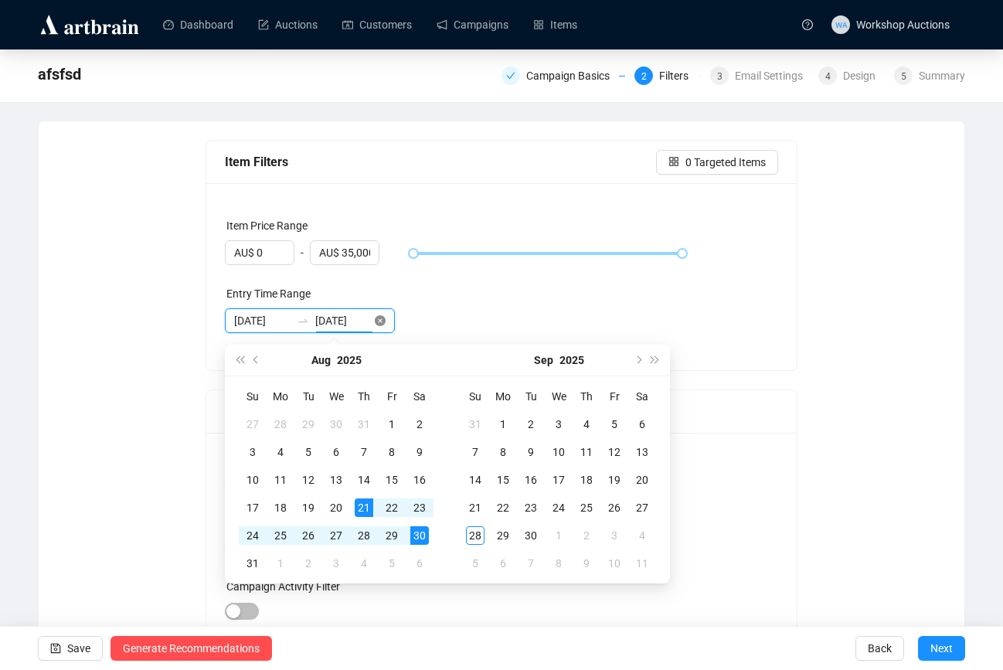
click at [375, 319] on icon "close-circle" at bounding box center [380, 320] width 11 height 11
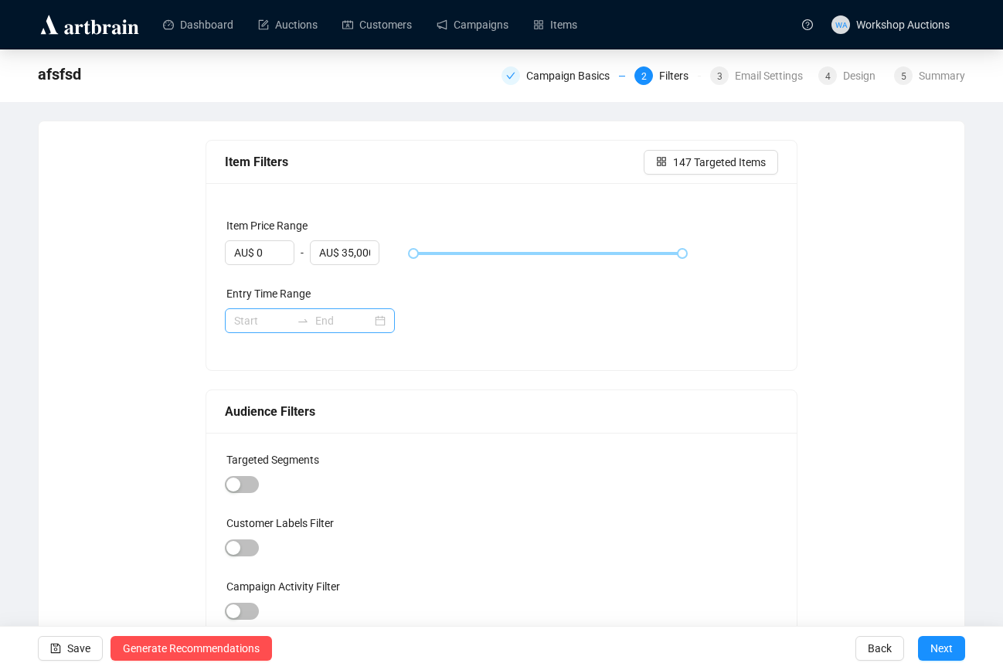
click at [462, 269] on div "Item Price Range AU$ 0 - AU$ 35,000 Entry Time Range" at bounding box center [501, 276] width 591 height 187
click at [939, 642] on span "Next" at bounding box center [941, 647] width 22 height 43
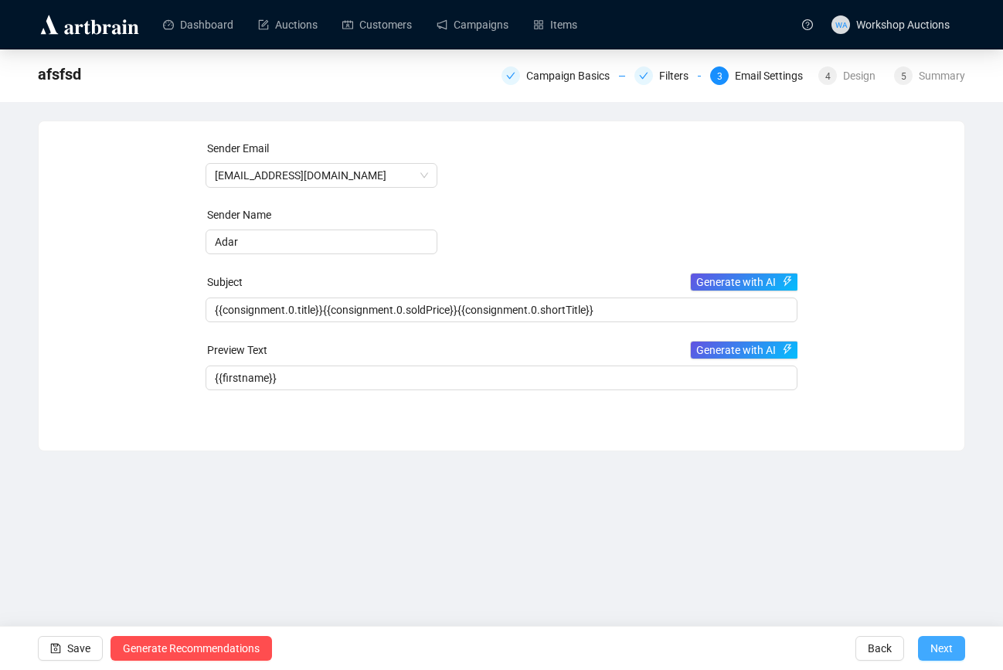
click at [954, 647] on button "Next" at bounding box center [941, 648] width 47 height 25
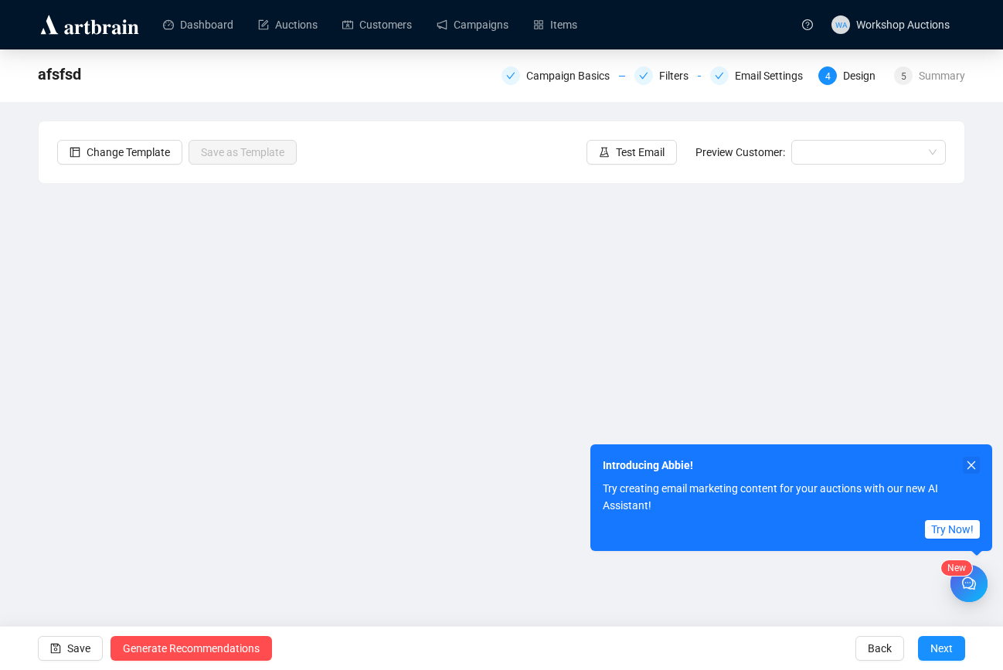
click at [964, 469] on button "button" at bounding box center [971, 465] width 17 height 17
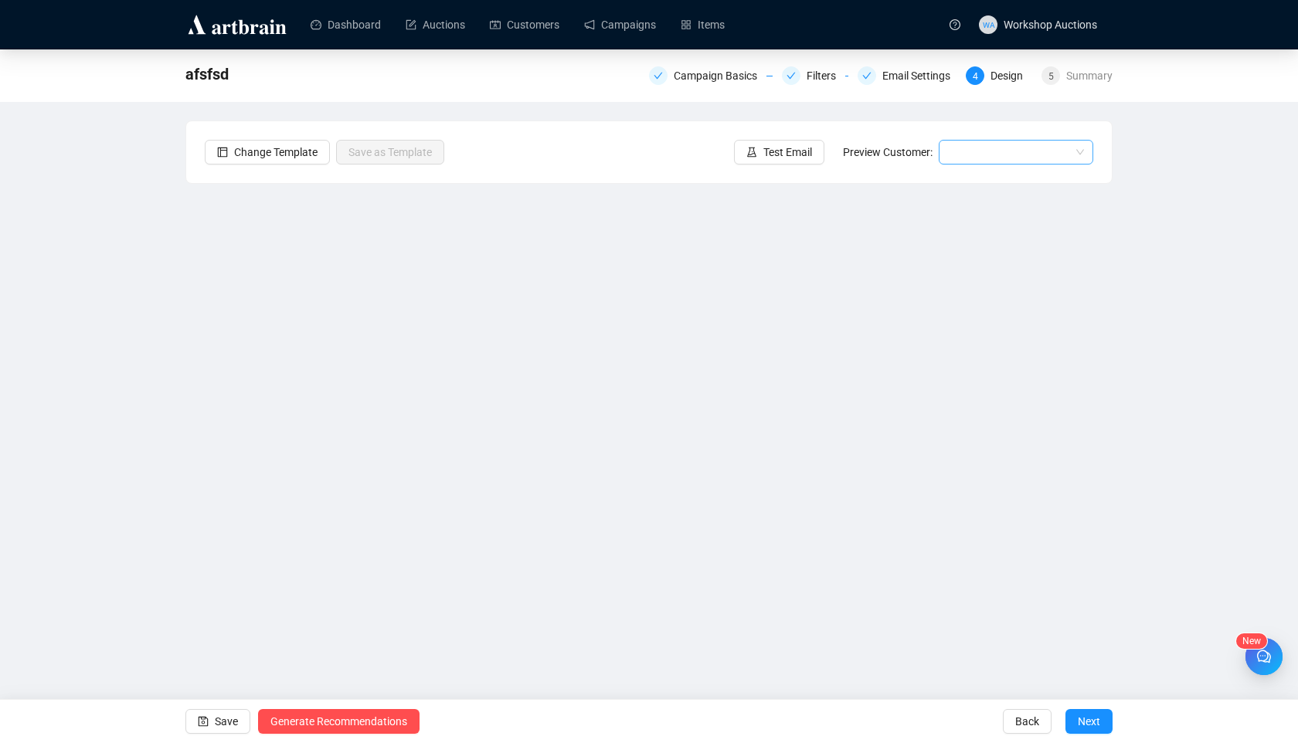
click at [1007, 158] on input "search" at bounding box center [1009, 152] width 122 height 23
click at [967, 214] on div "[PERSON_NAME] | Example" at bounding box center [1016, 207] width 130 height 17
click at [988, 160] on span "[PERSON_NAME] | Example" at bounding box center [1016, 152] width 136 height 23
click at [753, 154] on button "Test Email" at bounding box center [779, 152] width 90 height 25
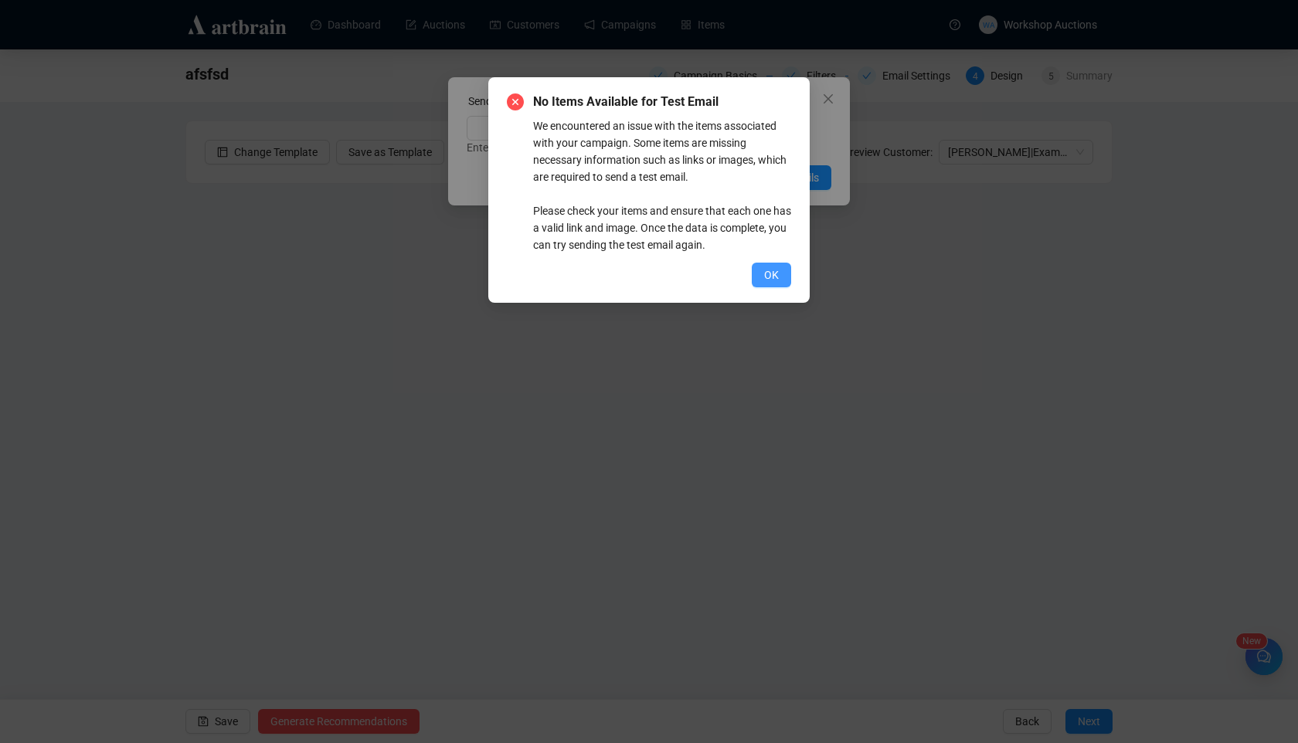
click at [773, 282] on span "OK" at bounding box center [771, 275] width 15 height 17
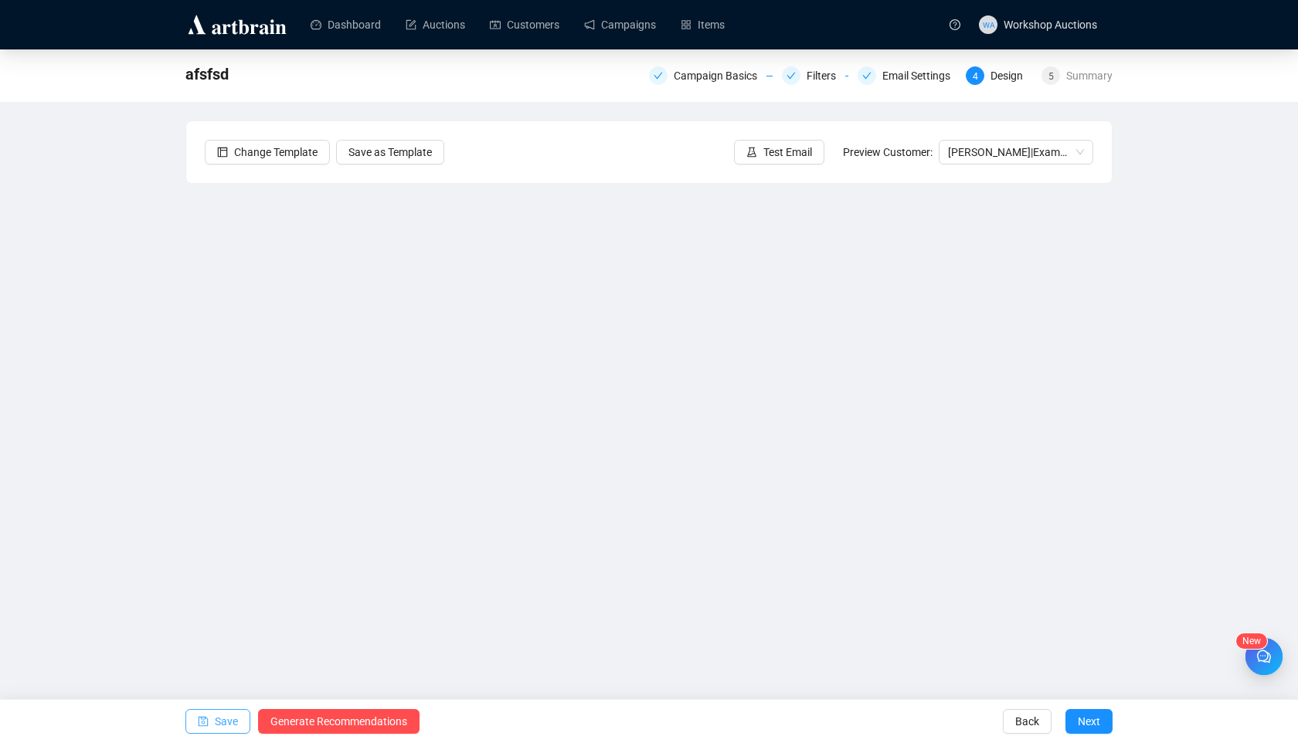
click at [229, 735] on span "Save" at bounding box center [226, 721] width 23 height 43
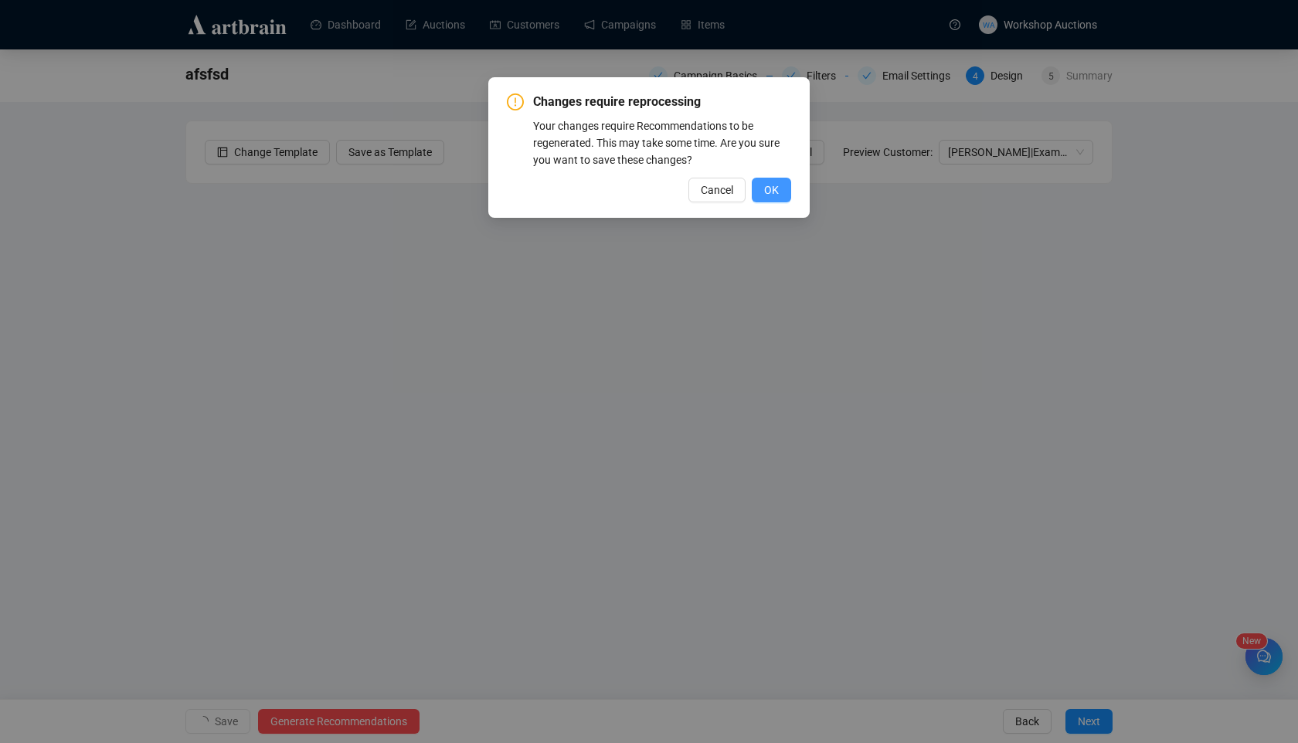
click at [759, 186] on button "OK" at bounding box center [771, 190] width 39 height 25
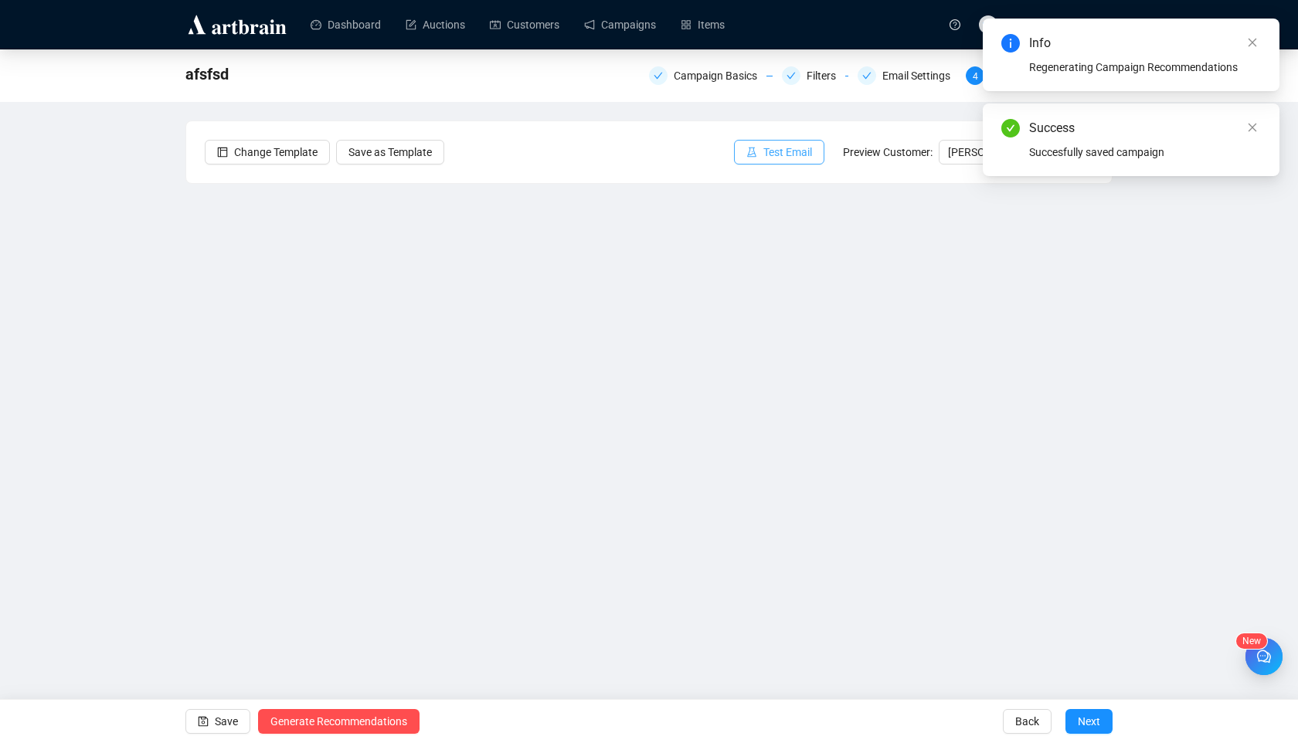
click at [794, 151] on span "Test Email" at bounding box center [787, 152] width 49 height 17
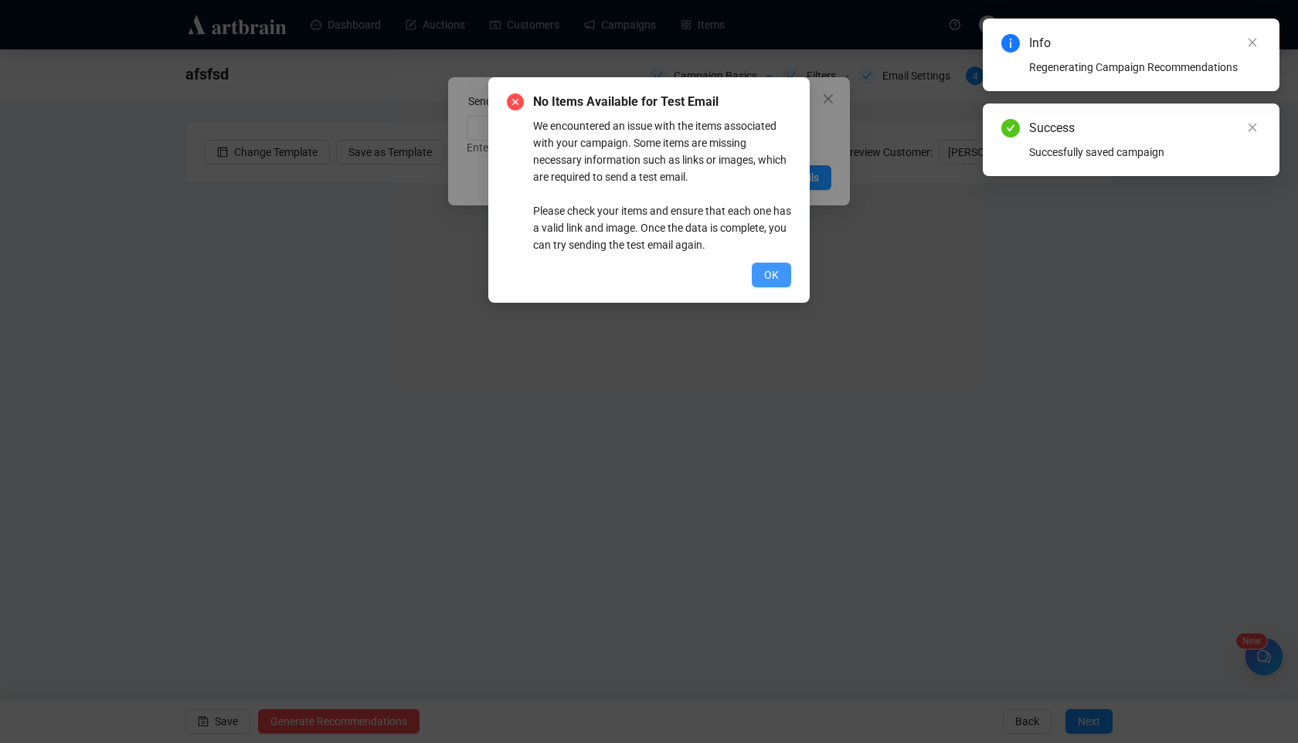
click at [775, 270] on span "OK" at bounding box center [771, 275] width 15 height 17
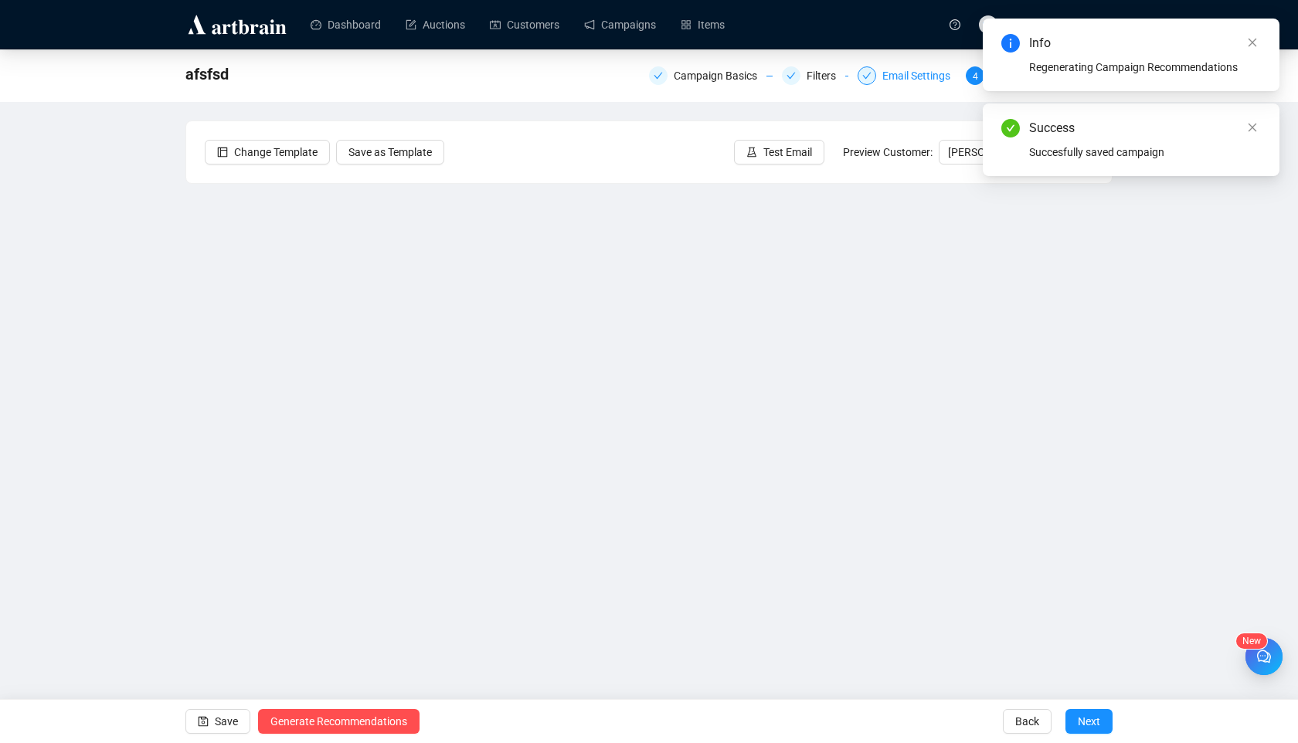
click at [907, 83] on div "Email Settings" at bounding box center [920, 75] width 77 height 19
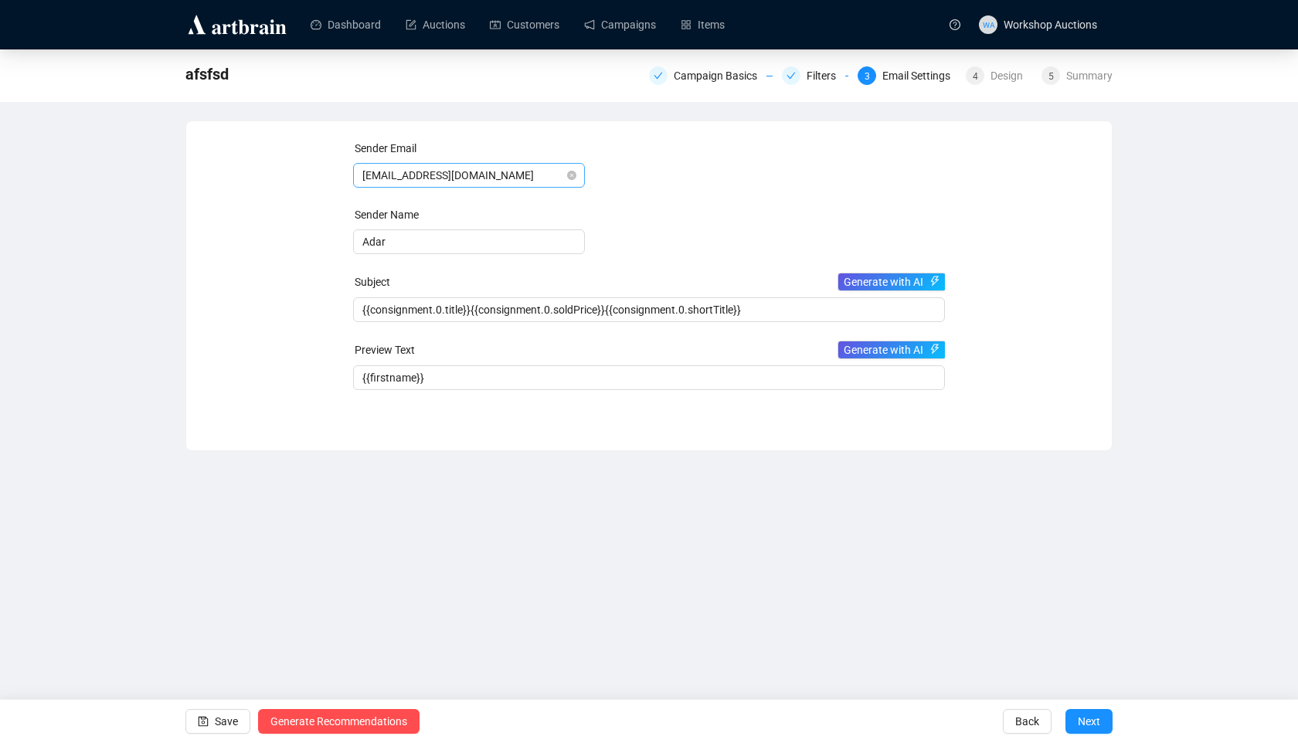
click at [507, 168] on span "[EMAIL_ADDRESS][DOMAIN_NAME]" at bounding box center [468, 175] width 213 height 23
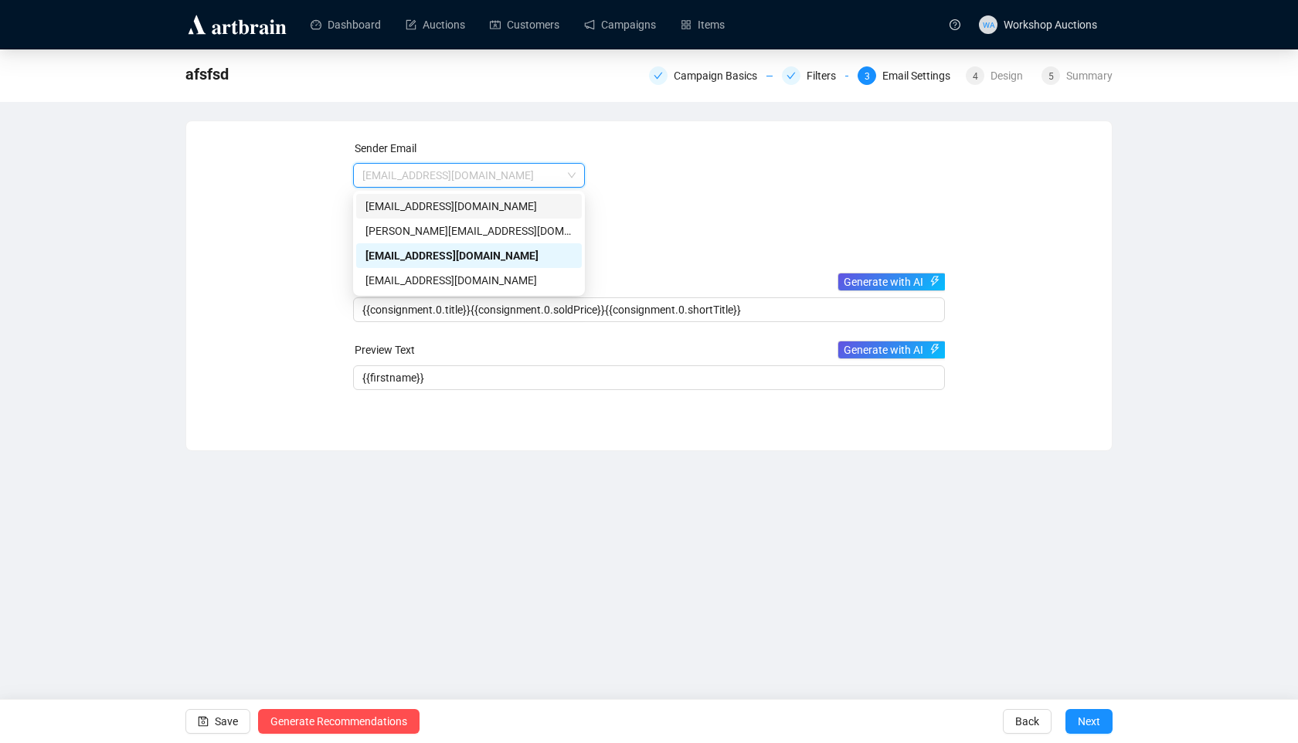
click at [509, 205] on div "[EMAIL_ADDRESS][DOMAIN_NAME]" at bounding box center [468, 206] width 207 height 17
type input "Artbrain"
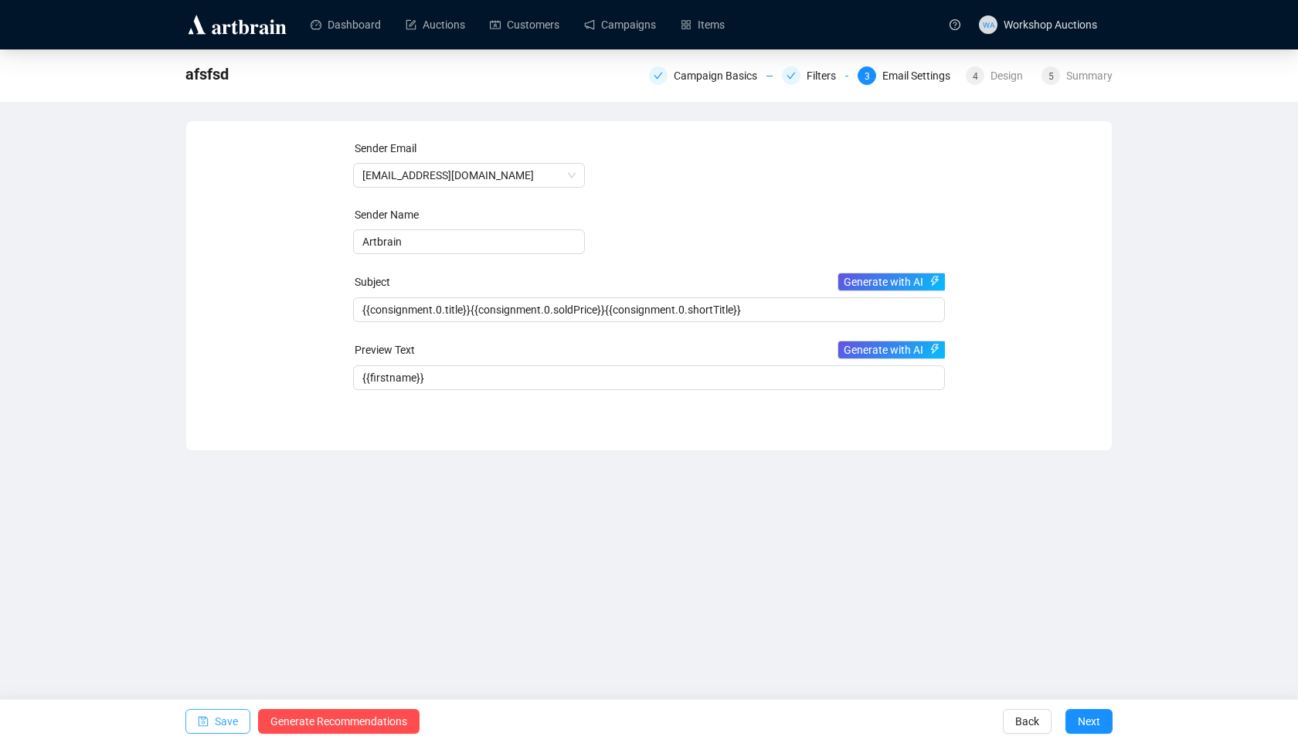
click at [193, 721] on button "Save" at bounding box center [217, 721] width 65 height 25
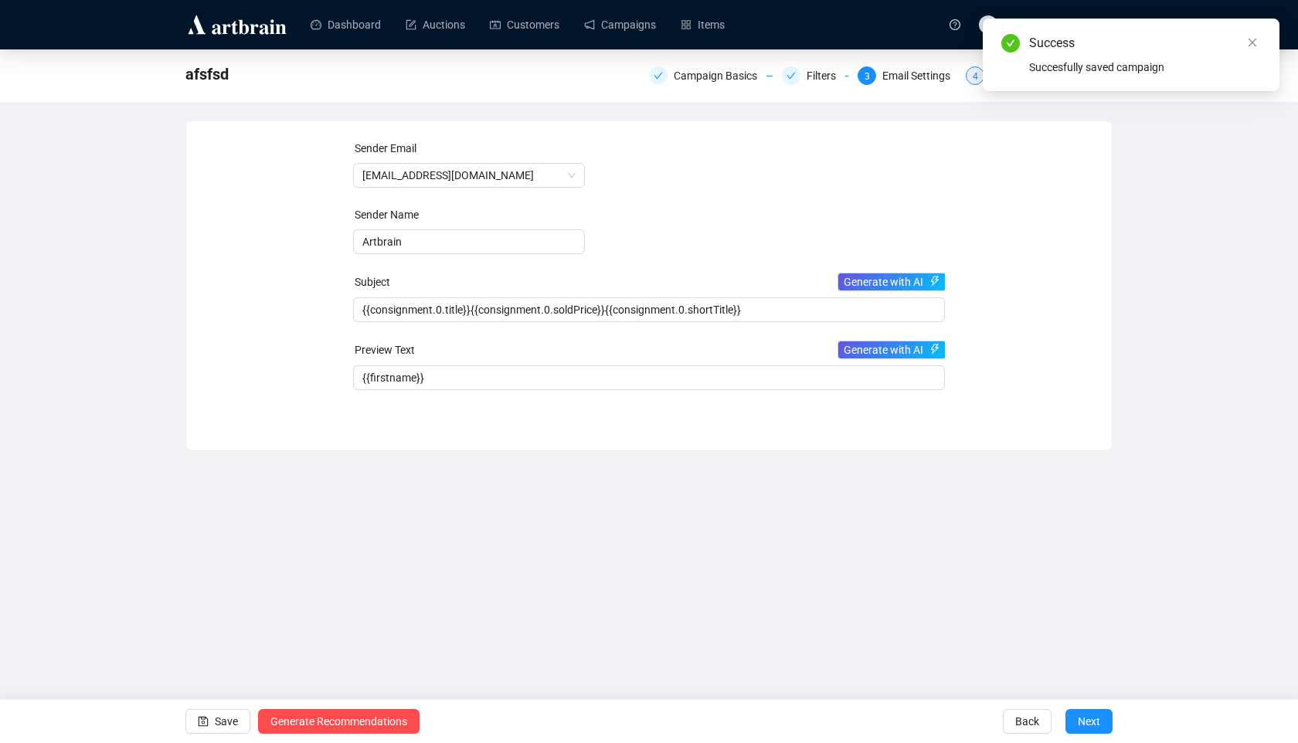
click at [967, 77] on div "4" at bounding box center [975, 75] width 19 height 19
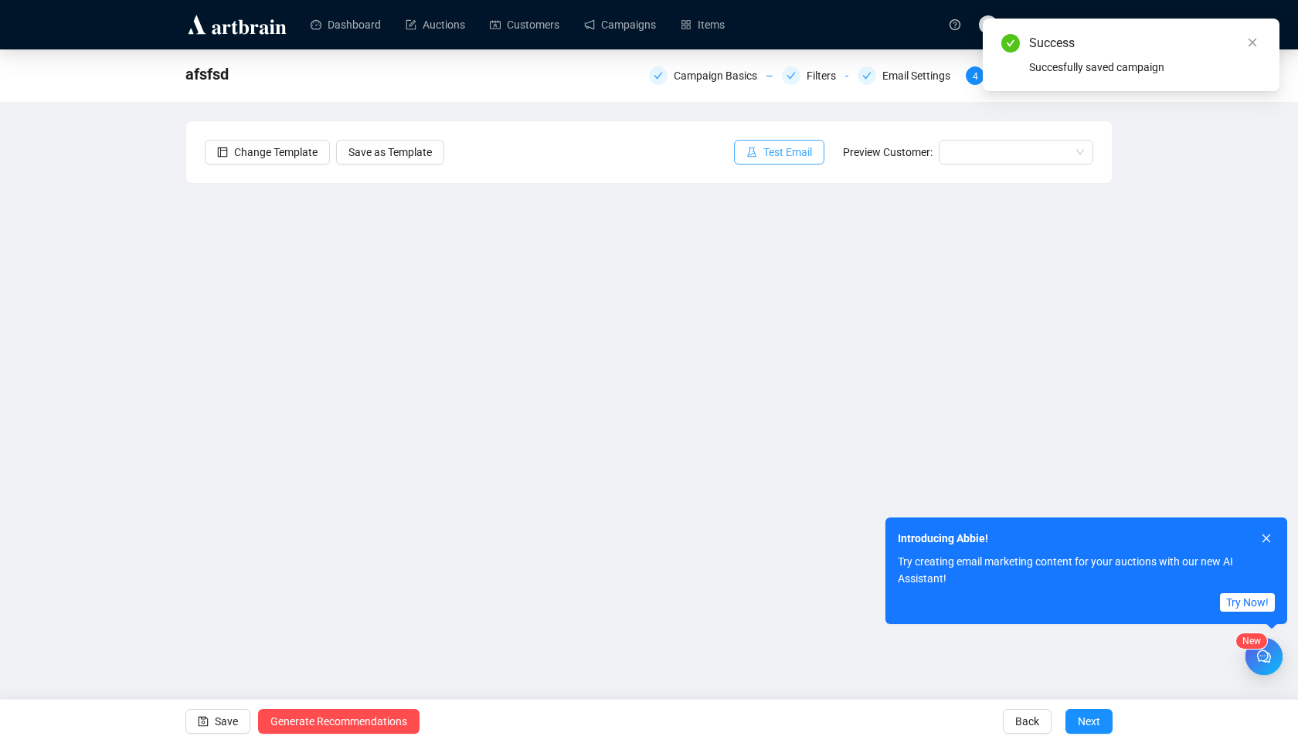
click at [773, 154] on span "Test Email" at bounding box center [787, 152] width 49 height 17
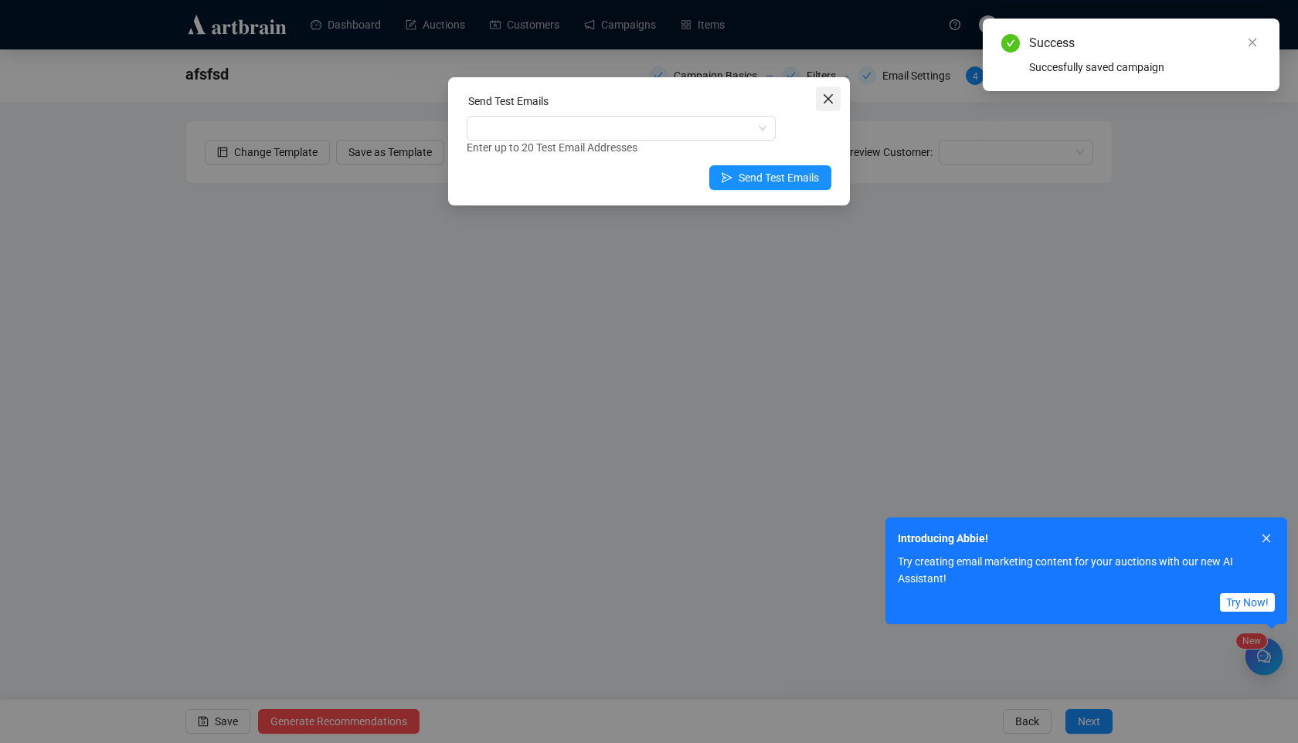
click at [833, 101] on icon "close" at bounding box center [828, 99] width 12 height 12
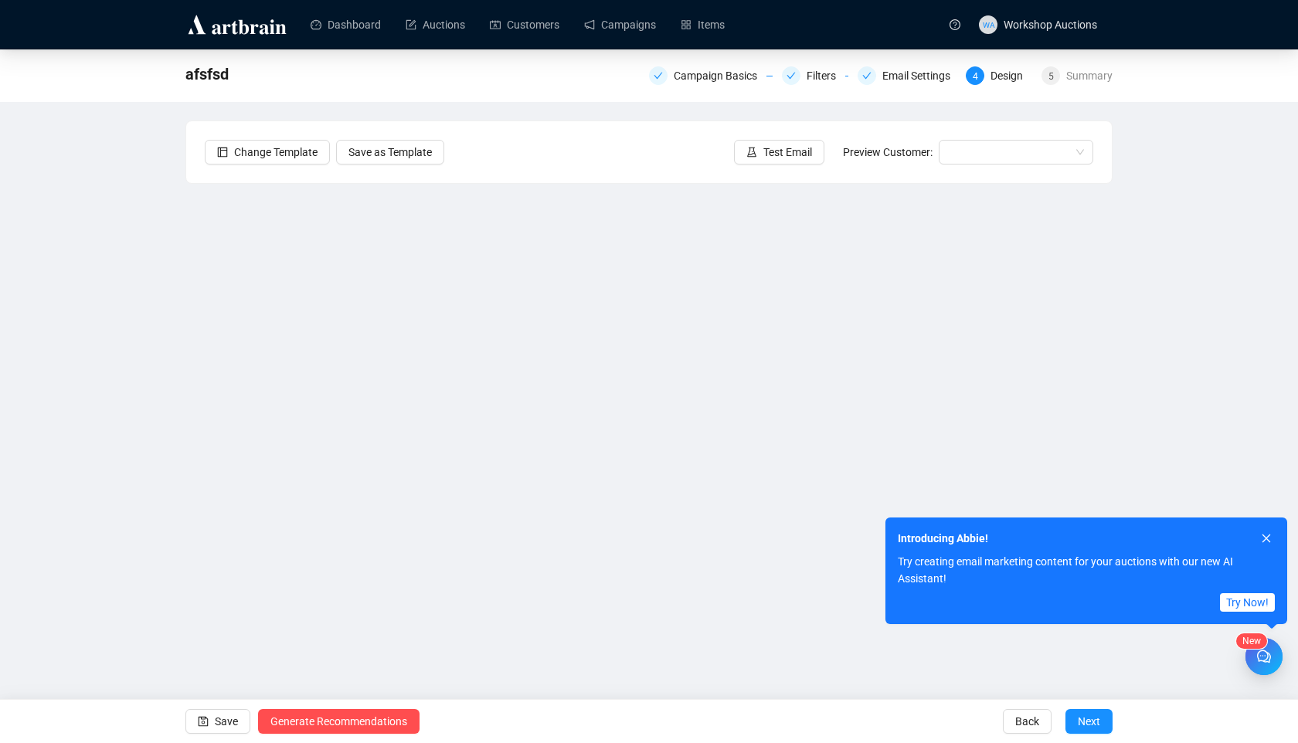
click at [1268, 527] on div "Introducing Abbie!" at bounding box center [1077, 536] width 385 height 36
click at [1261, 538] on icon "close" at bounding box center [1266, 538] width 11 height 11
